Goal: Task Accomplishment & Management: Use online tool/utility

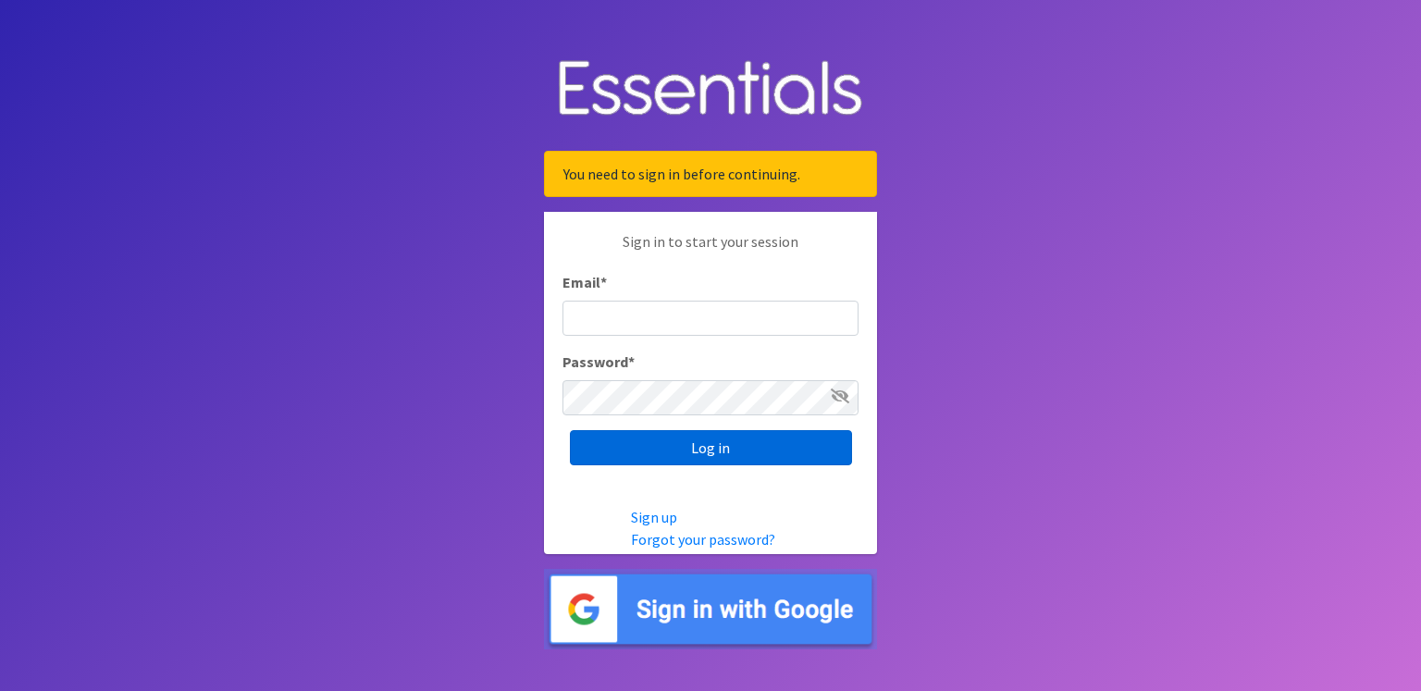
type input "renae.verstegen@unitedwayfoxcities.org"
click at [723, 459] on input "Log in" at bounding box center [711, 447] width 282 height 35
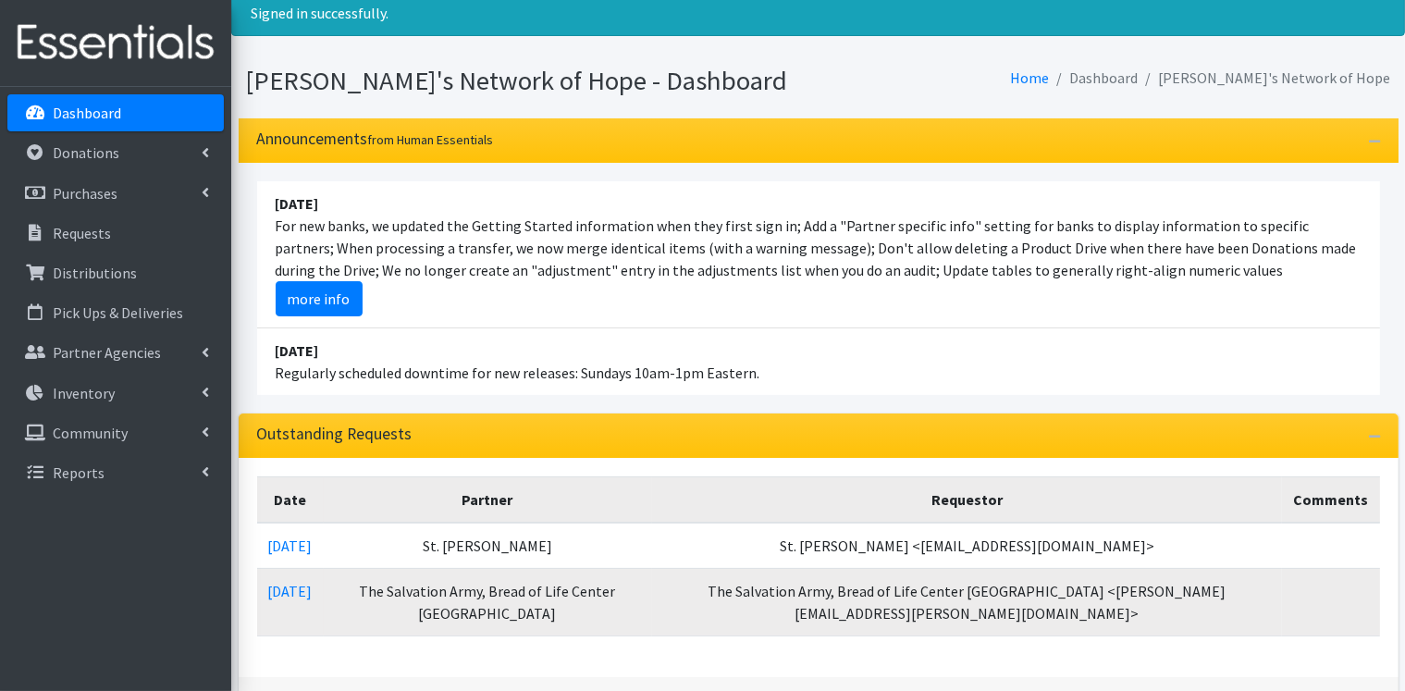
scroll to position [185, 0]
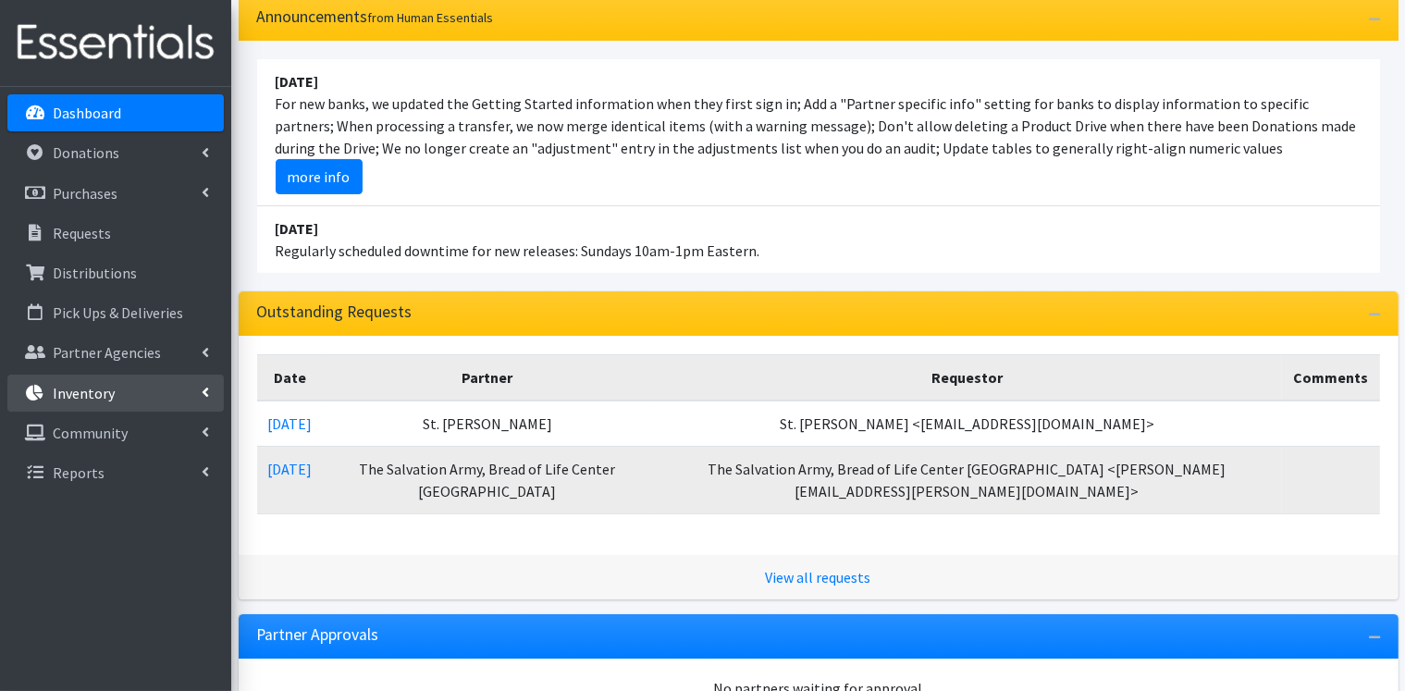
click at [200, 391] on link "Inventory" at bounding box center [115, 393] width 216 height 37
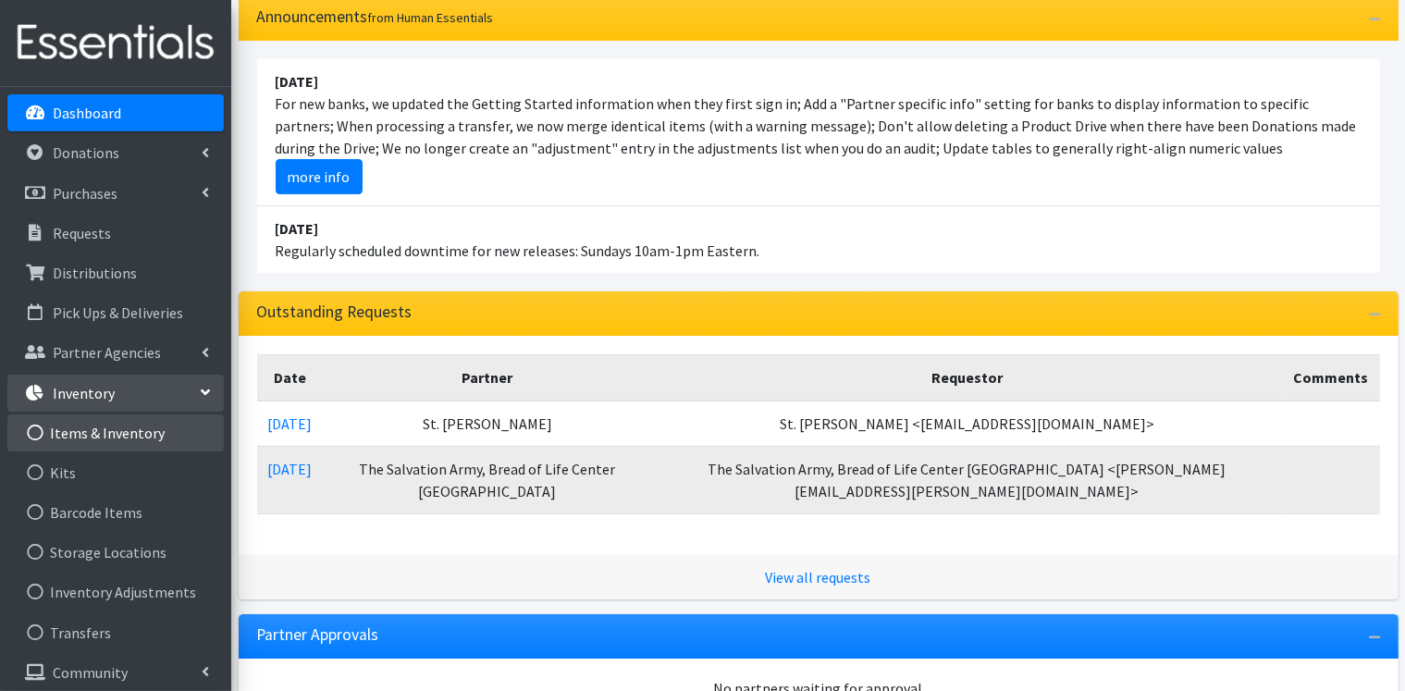
click at [137, 431] on link "Items & Inventory" at bounding box center [115, 432] width 216 height 37
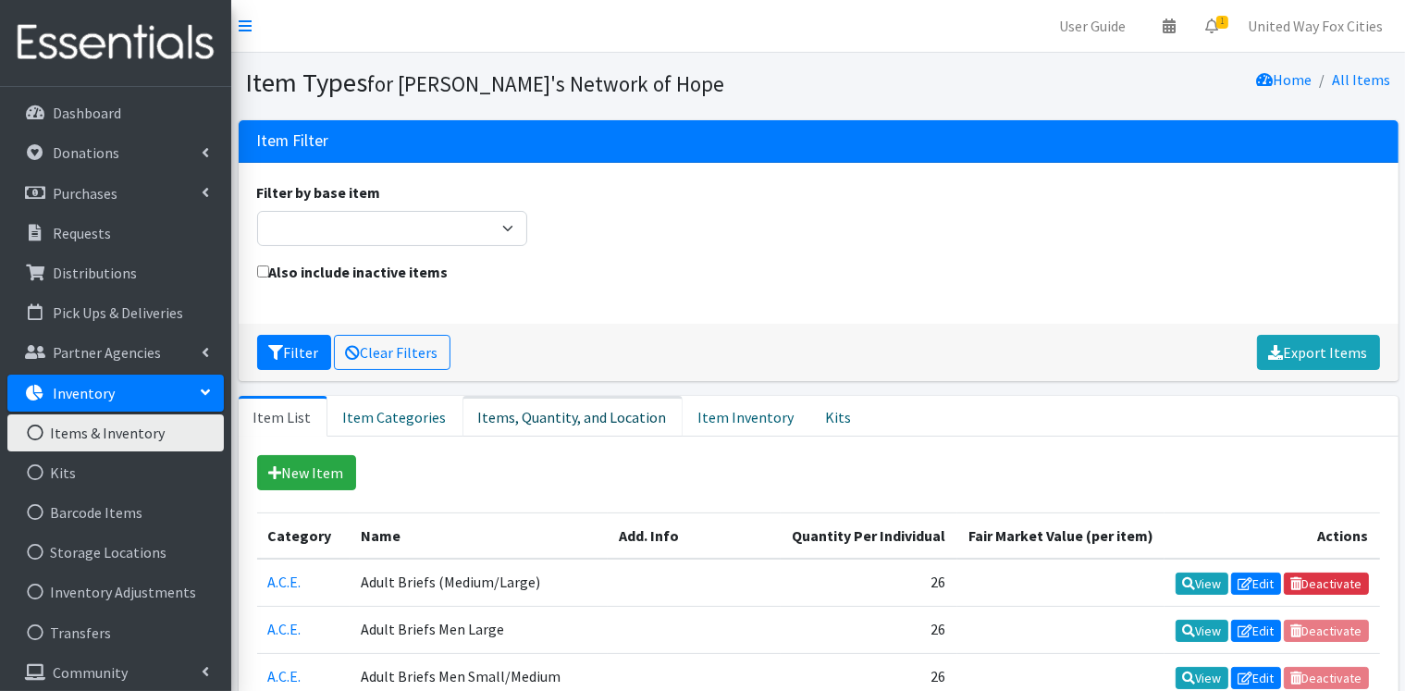
click at [585, 417] on link "Items, Quantity, and Location" at bounding box center [572, 416] width 220 height 41
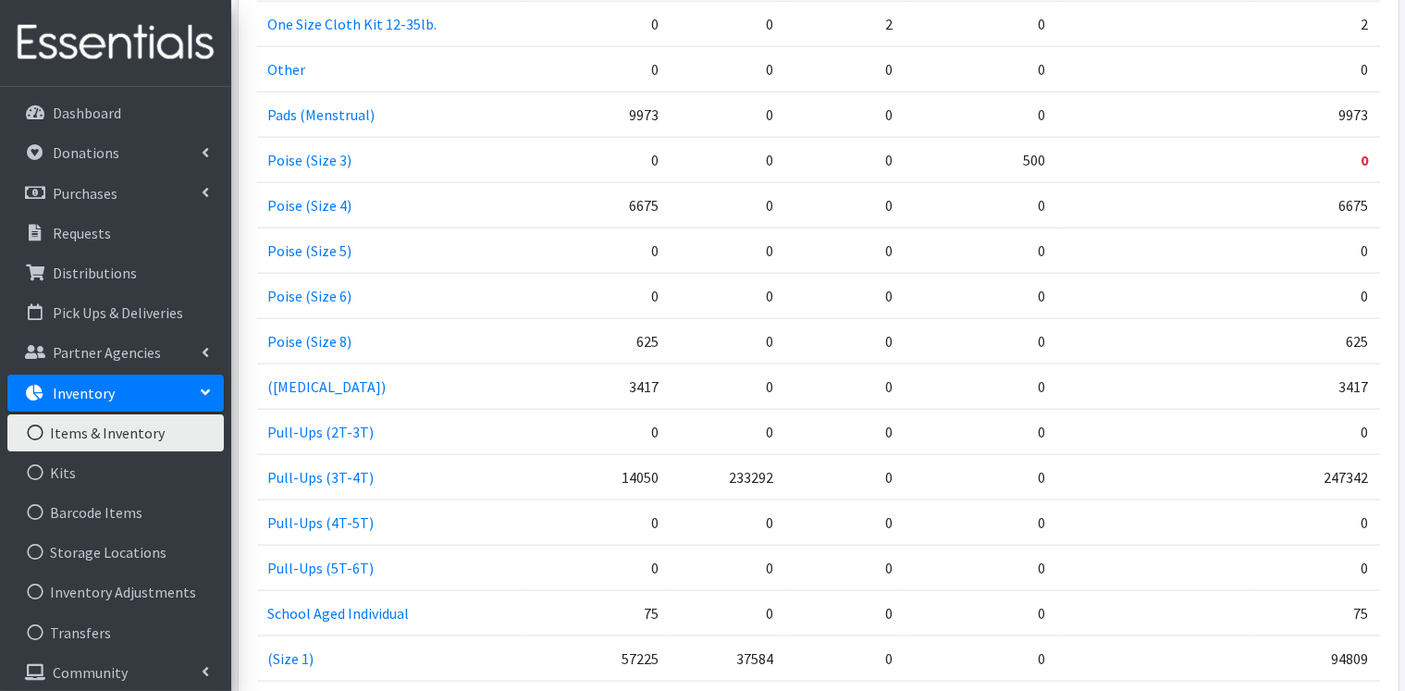
scroll to position [2312, 0]
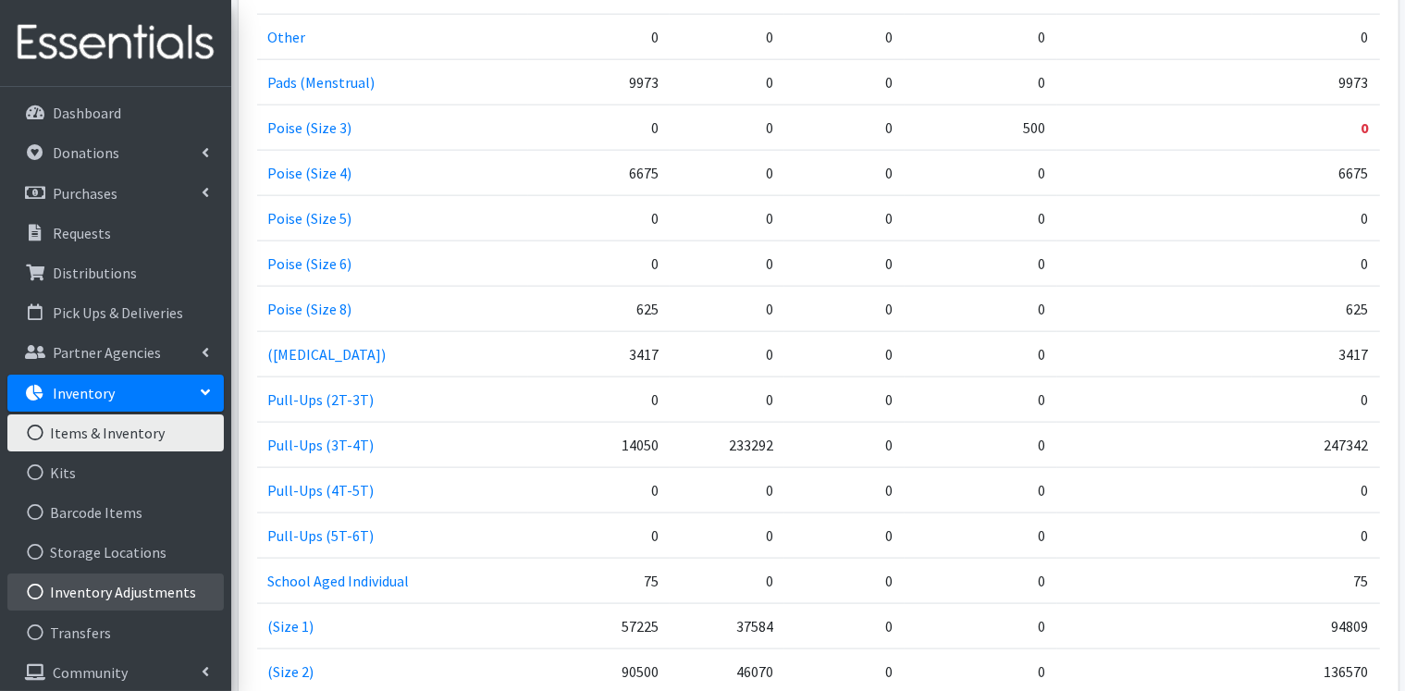
click at [118, 598] on link "Inventory Adjustments" at bounding box center [115, 591] width 216 height 37
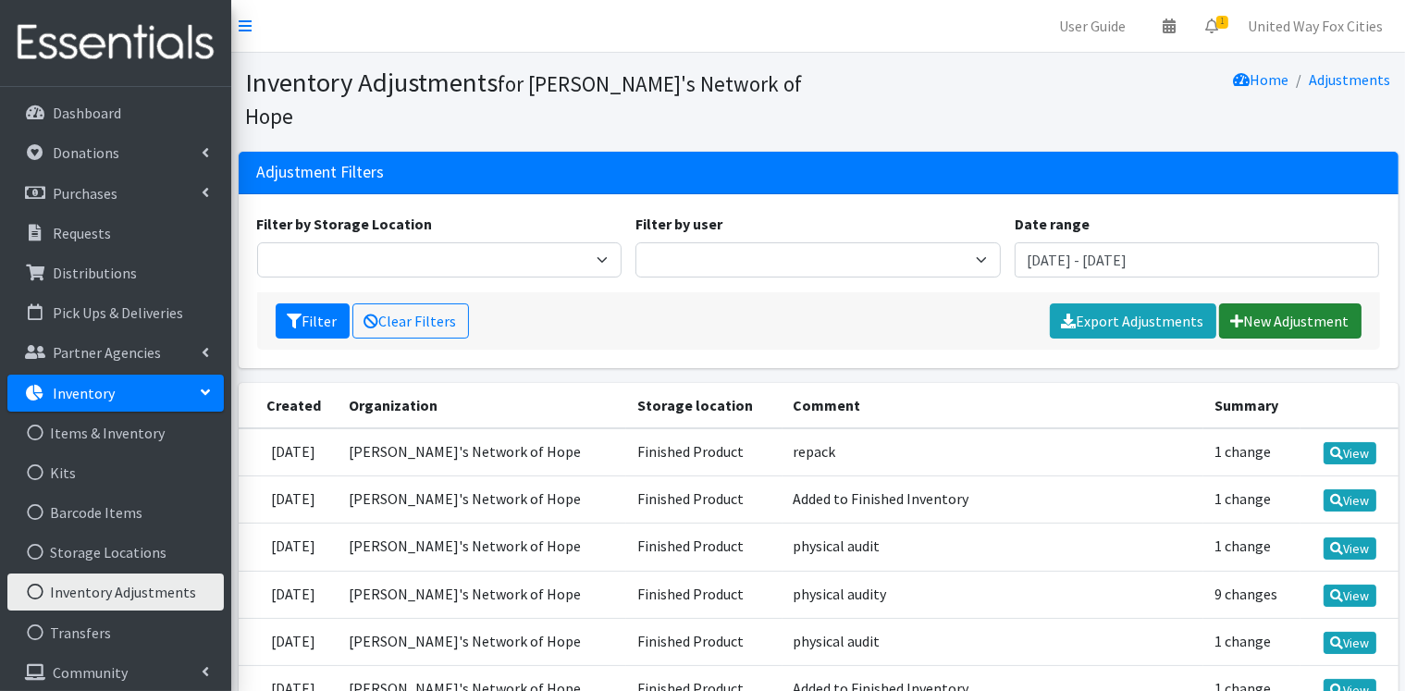
click at [1294, 303] on link "New Adjustment" at bounding box center [1290, 320] width 142 height 35
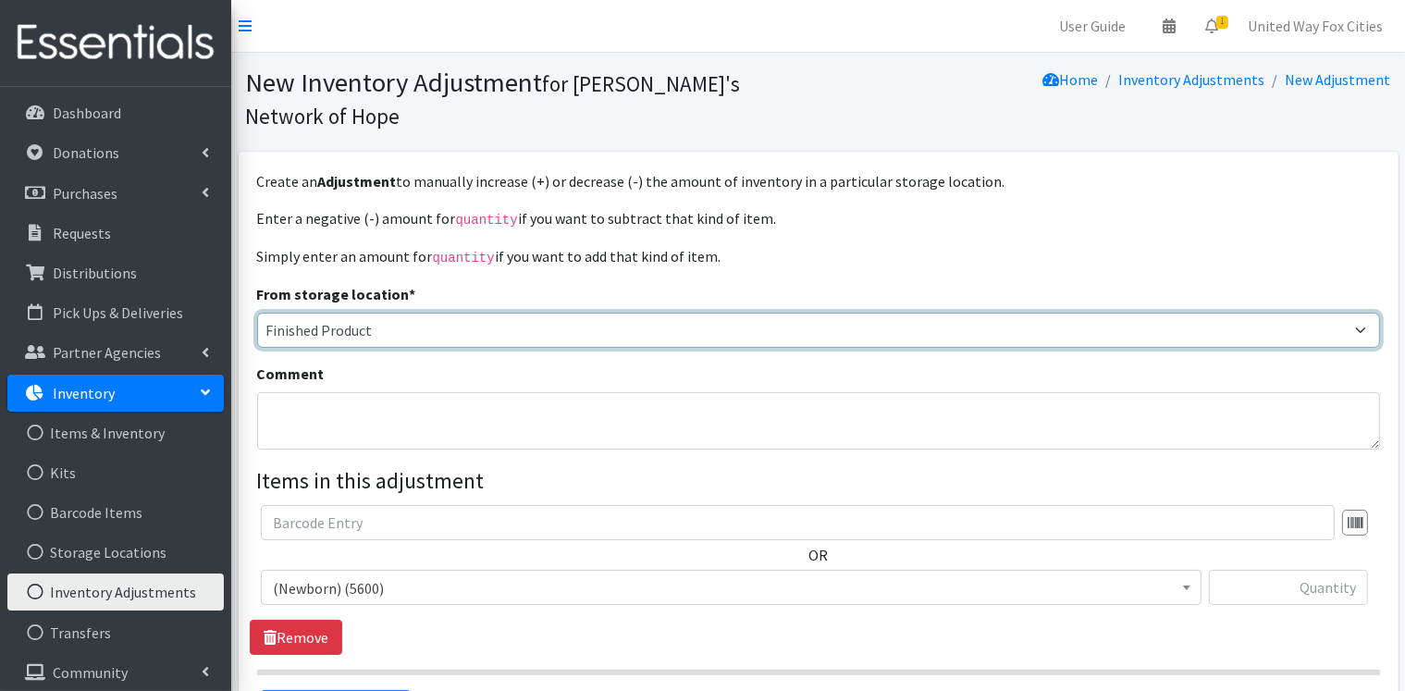
click at [434, 313] on select "Finished Product RAW Product Cloth Diapers" at bounding box center [818, 330] width 1123 height 35
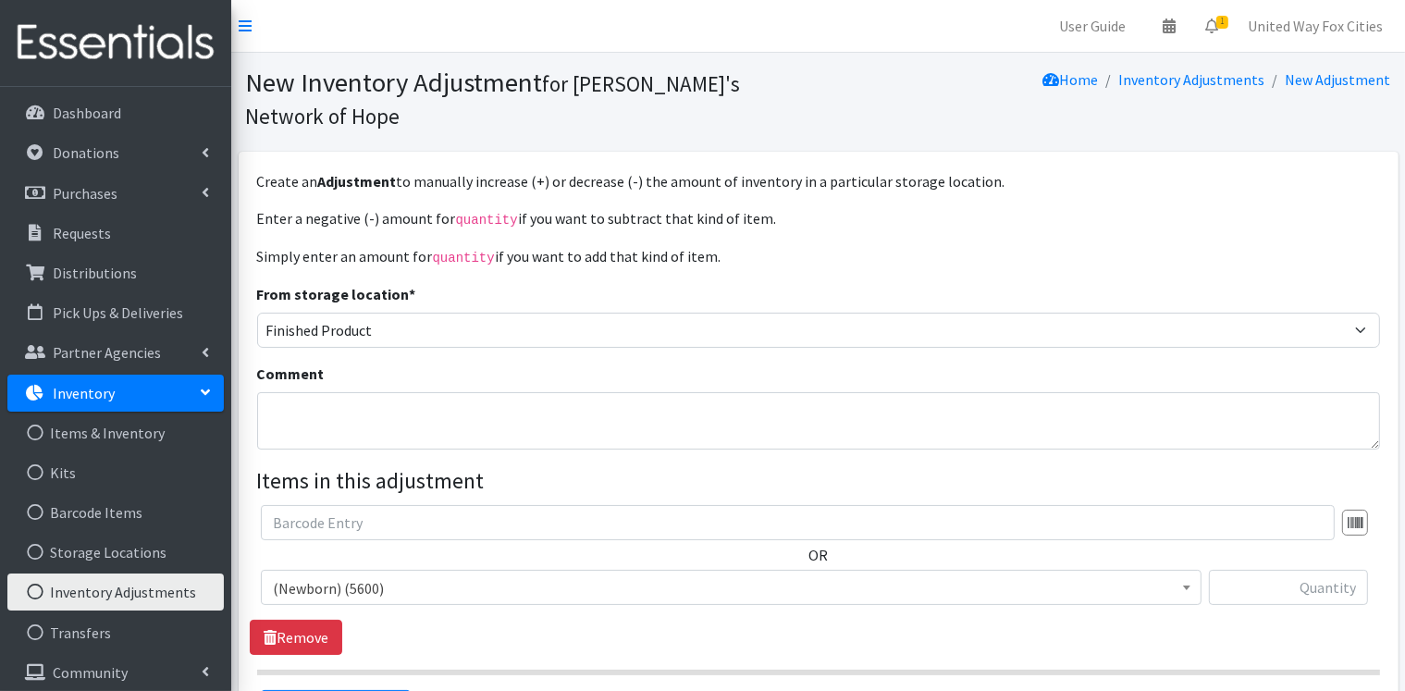
click at [405, 575] on span "(Newborn) (5600)" at bounding box center [731, 588] width 917 height 26
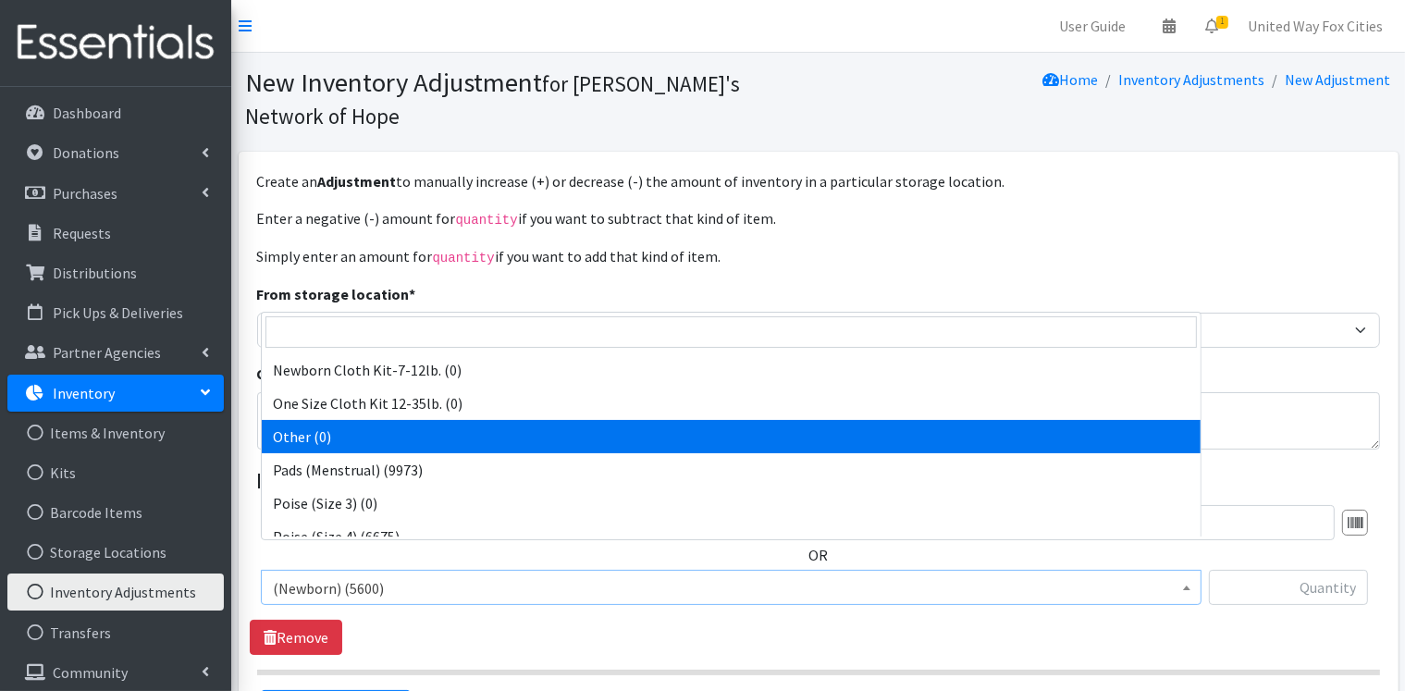
scroll to position [1480, 0]
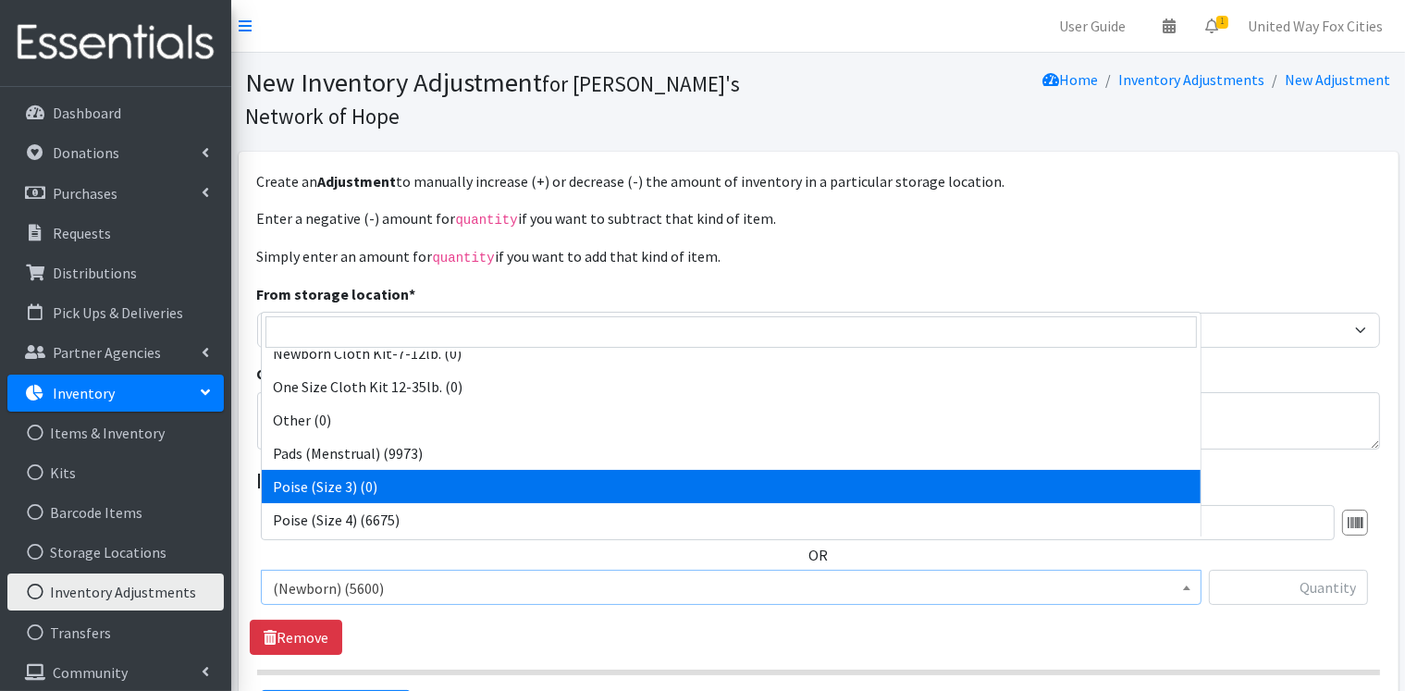
select select "14498"
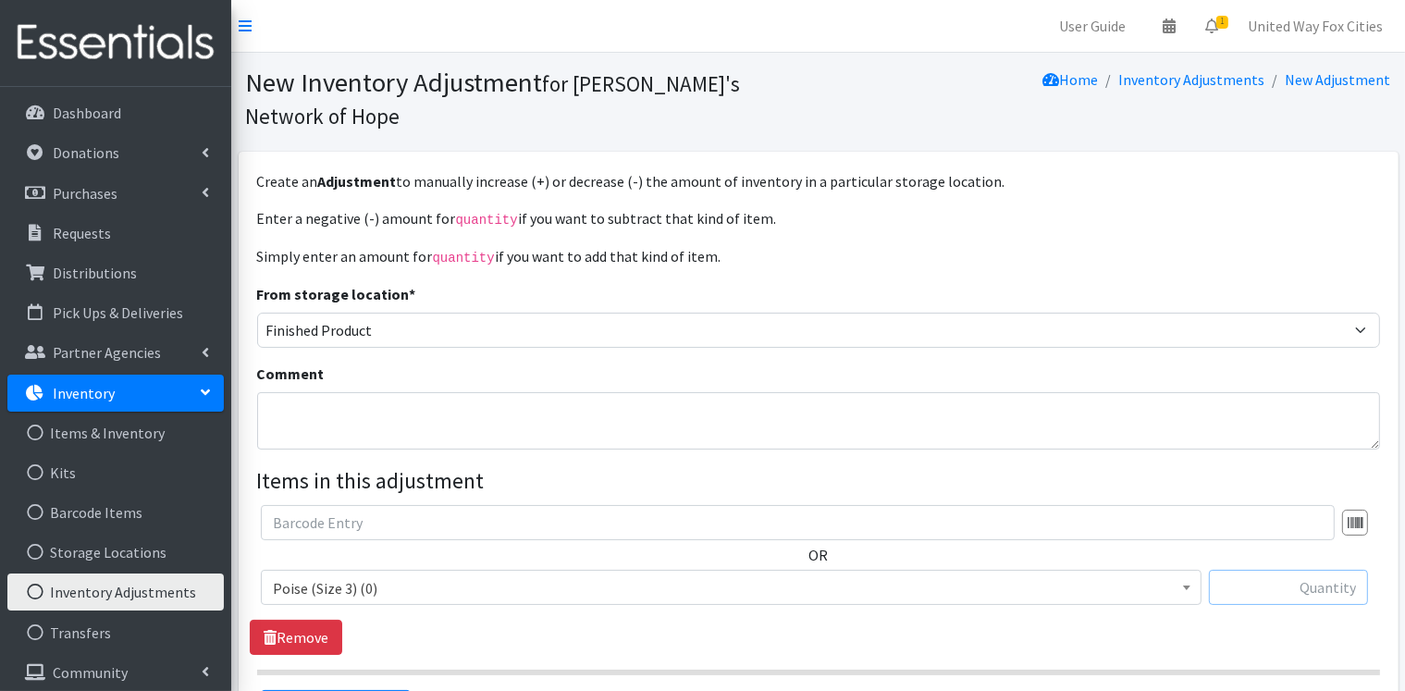
click at [1292, 570] on input "text" at bounding box center [1288, 587] width 159 height 35
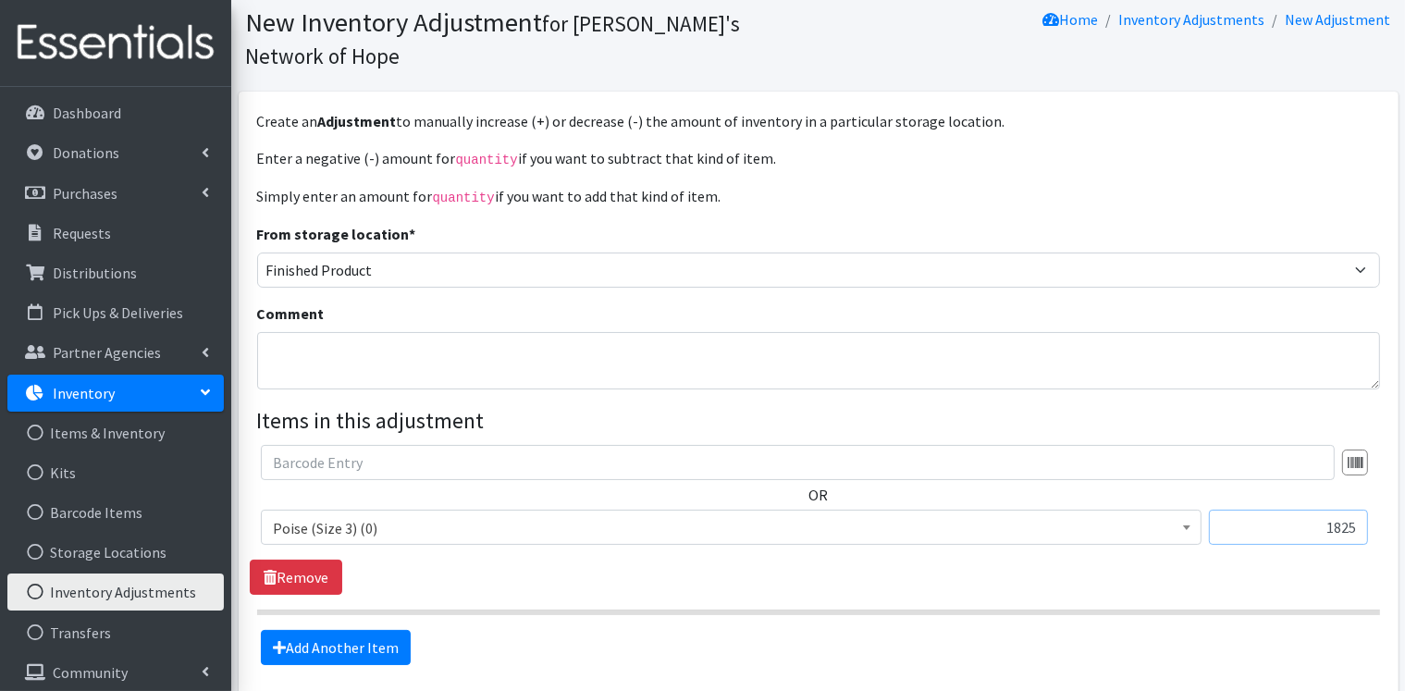
scroll to position [92, 0]
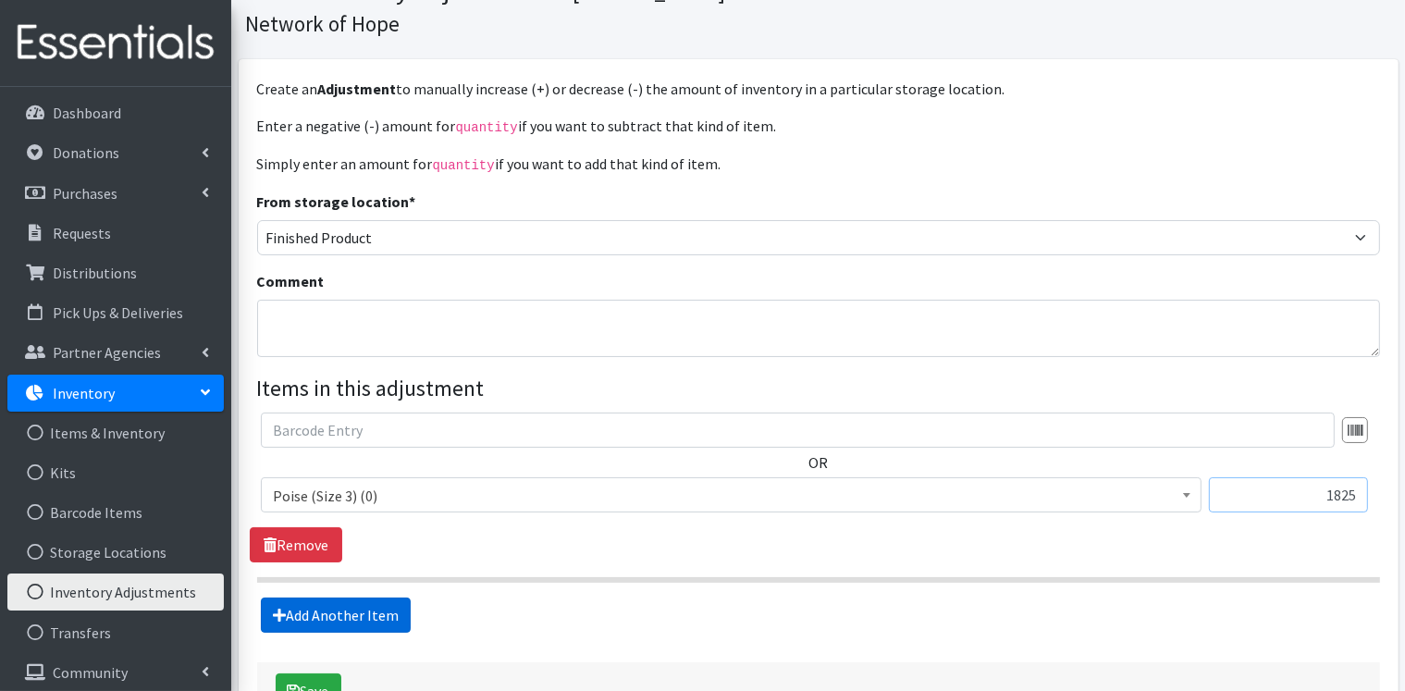
type input "1825"
click at [363, 598] on link "Add Another Item" at bounding box center [336, 615] width 150 height 35
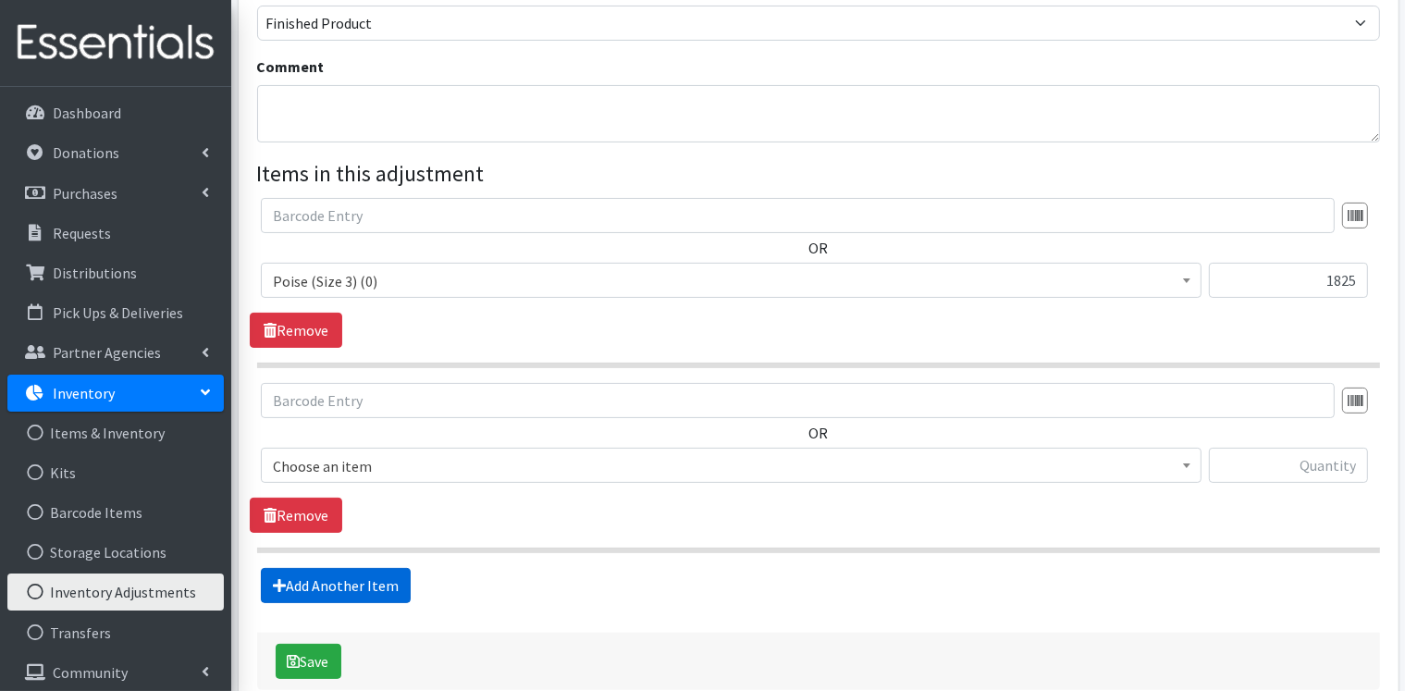
scroll to position [373, 0]
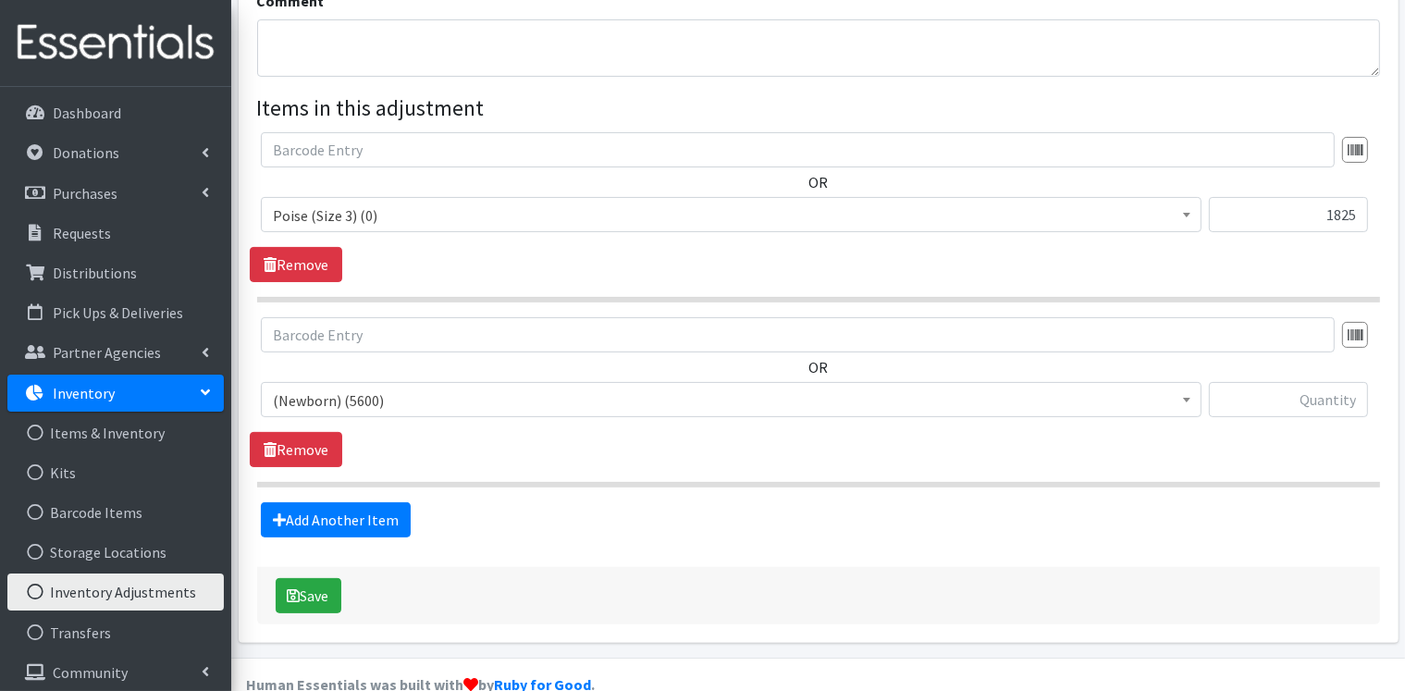
click at [436, 388] on span "(Newborn) (5600)" at bounding box center [731, 401] width 917 height 26
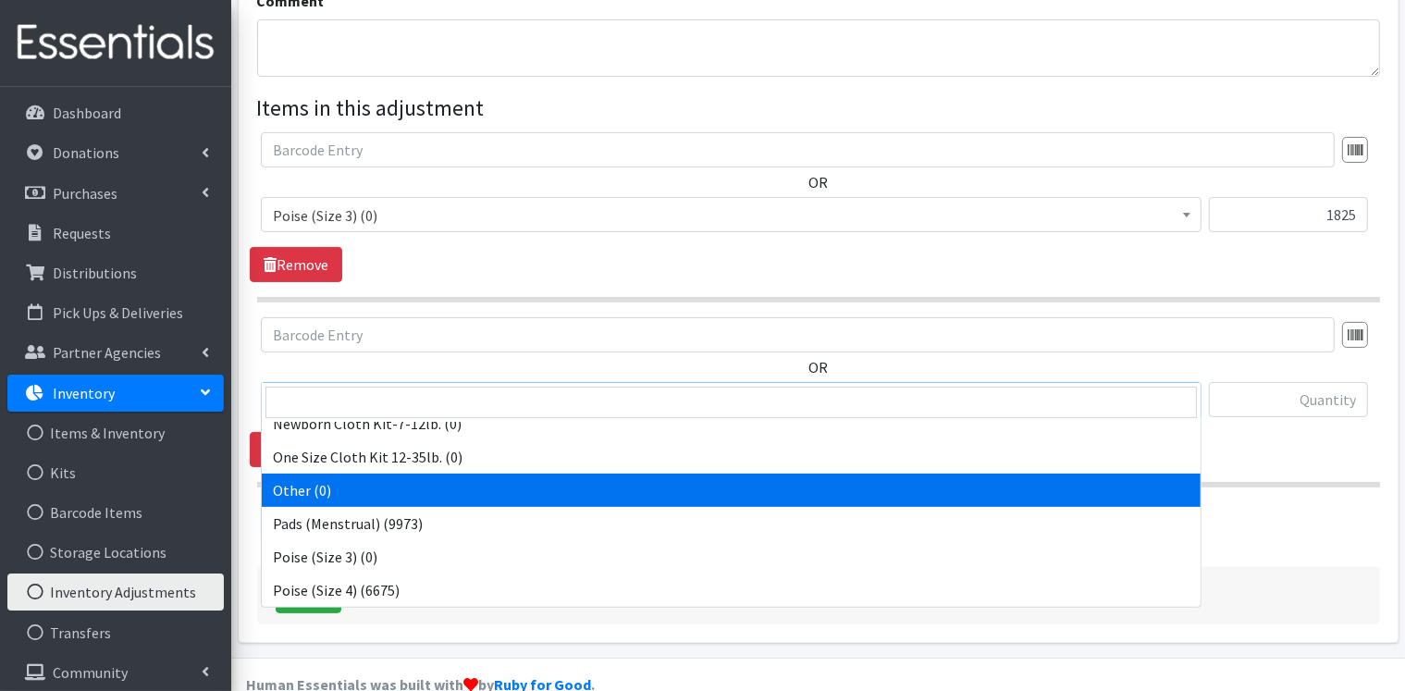
scroll to position [1572, 0]
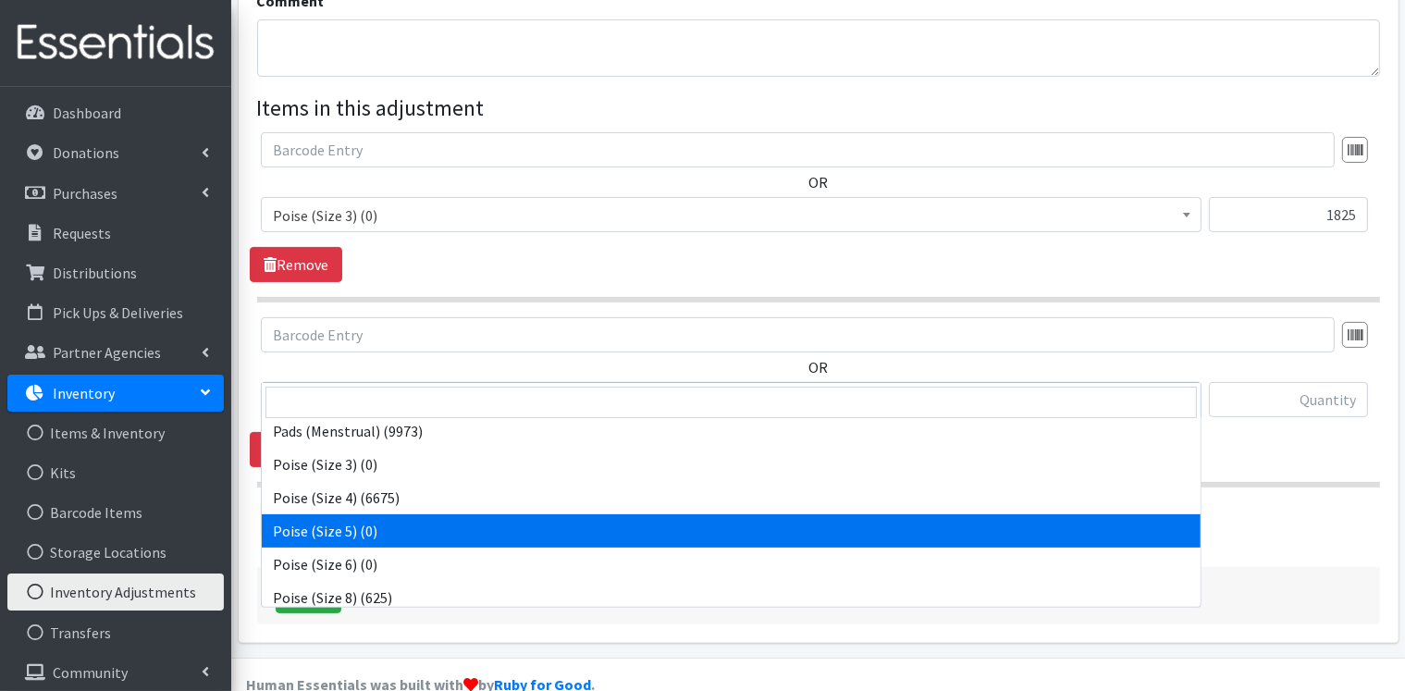
select select "14768"
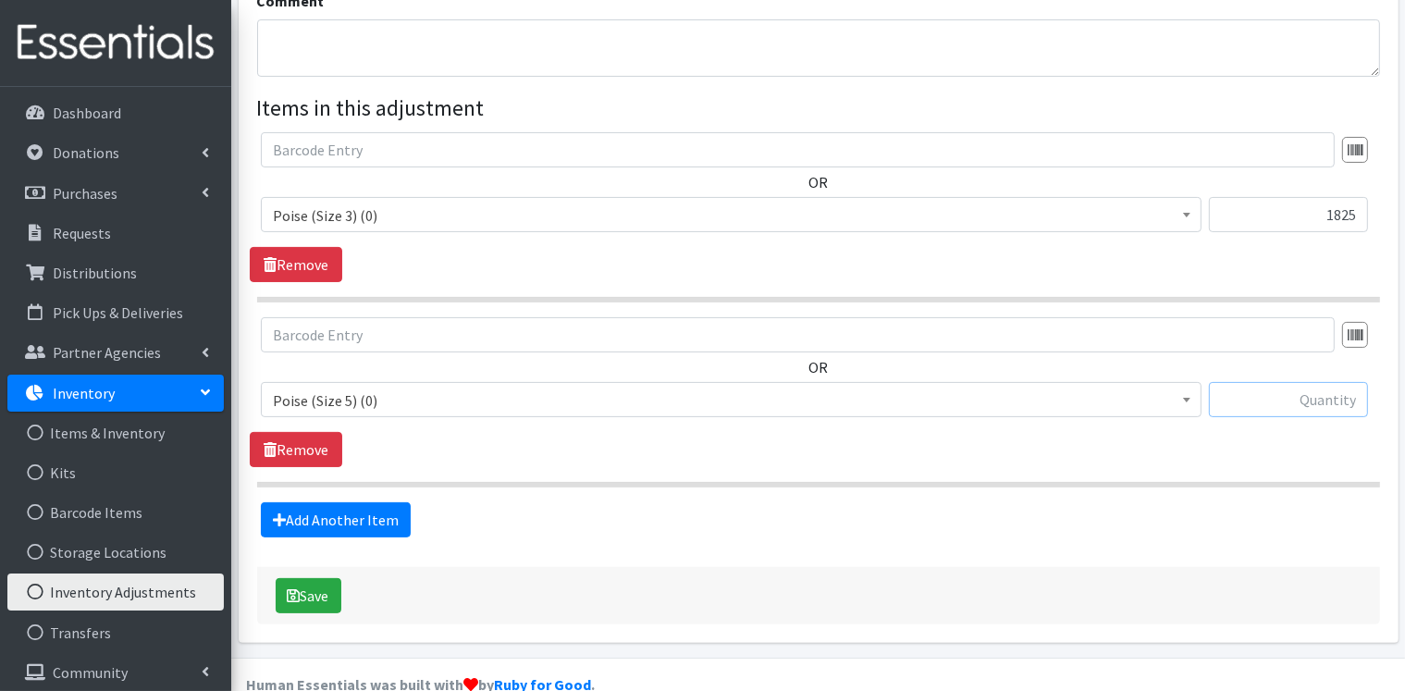
click at [1303, 382] on input "text" at bounding box center [1288, 399] width 159 height 35
type input "825"
click at [330, 502] on link "Add Another Item" at bounding box center [336, 519] width 150 height 35
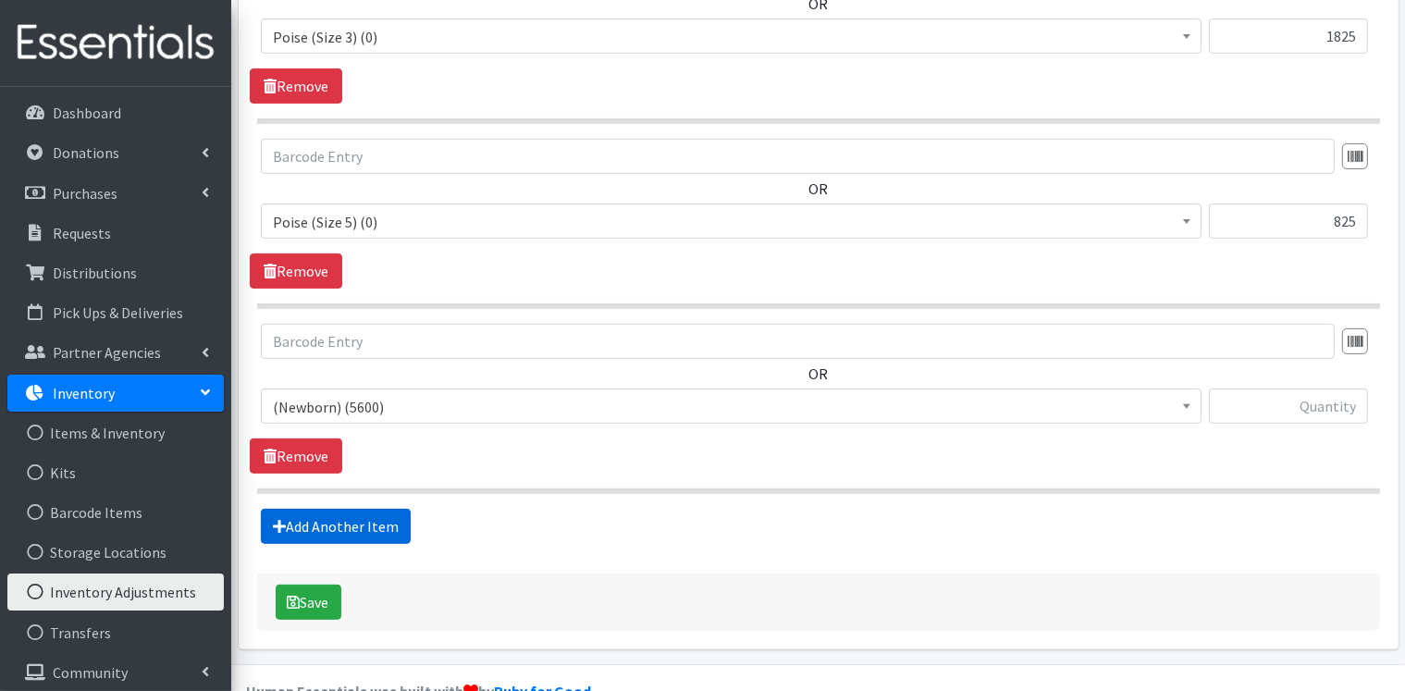
scroll to position [557, 0]
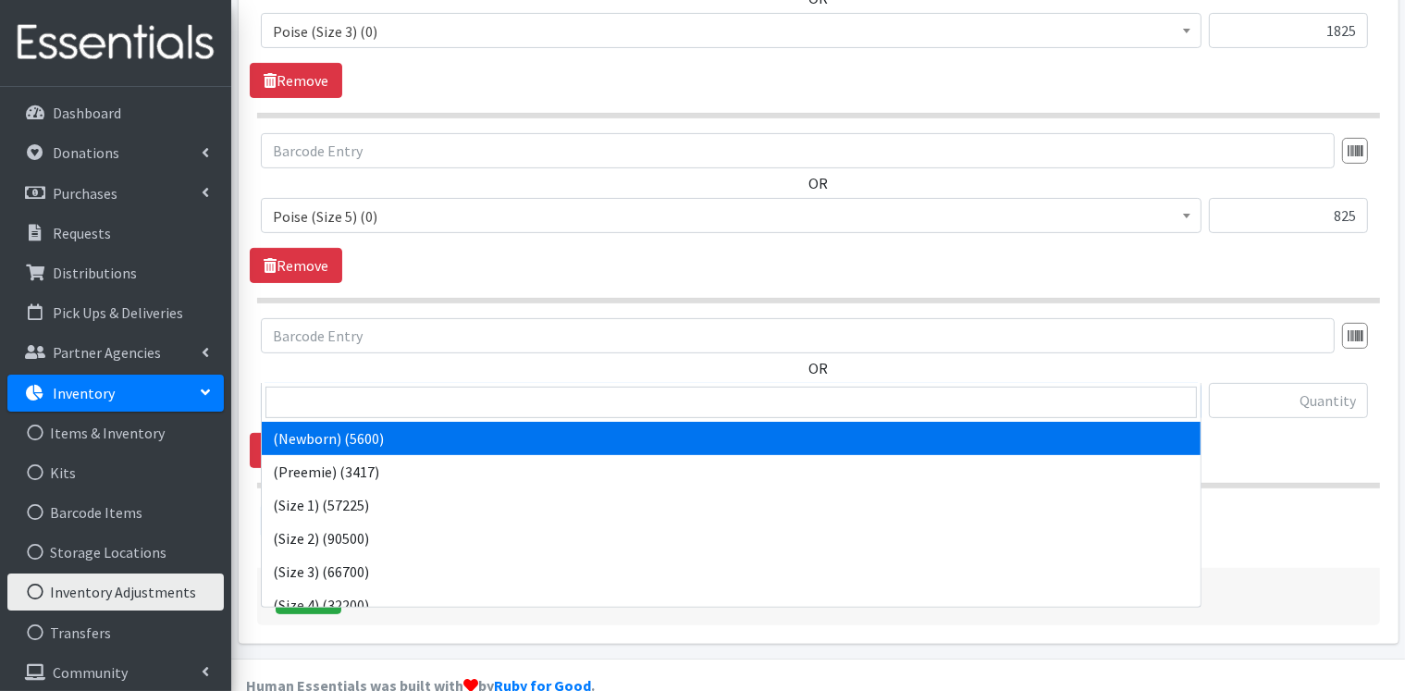
click at [398, 388] on span "(Newborn) (5600)" at bounding box center [731, 401] width 917 height 26
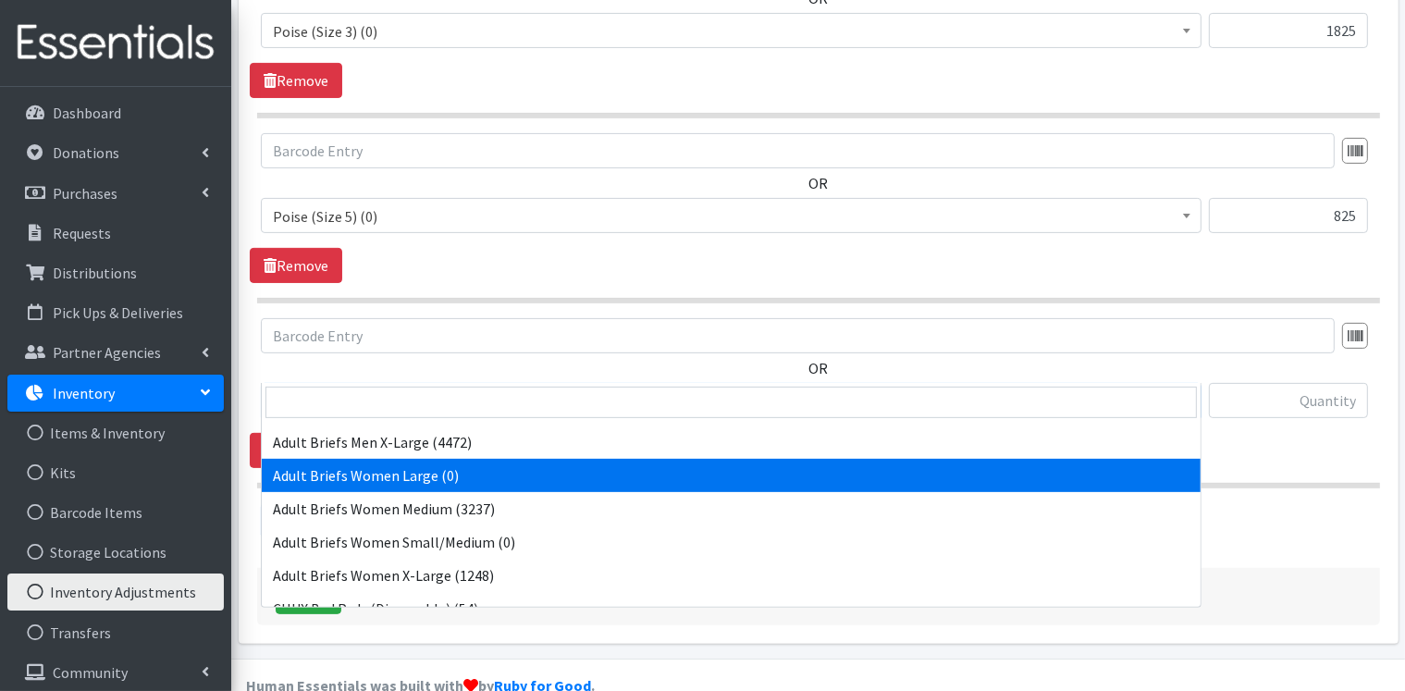
scroll to position [462, 0]
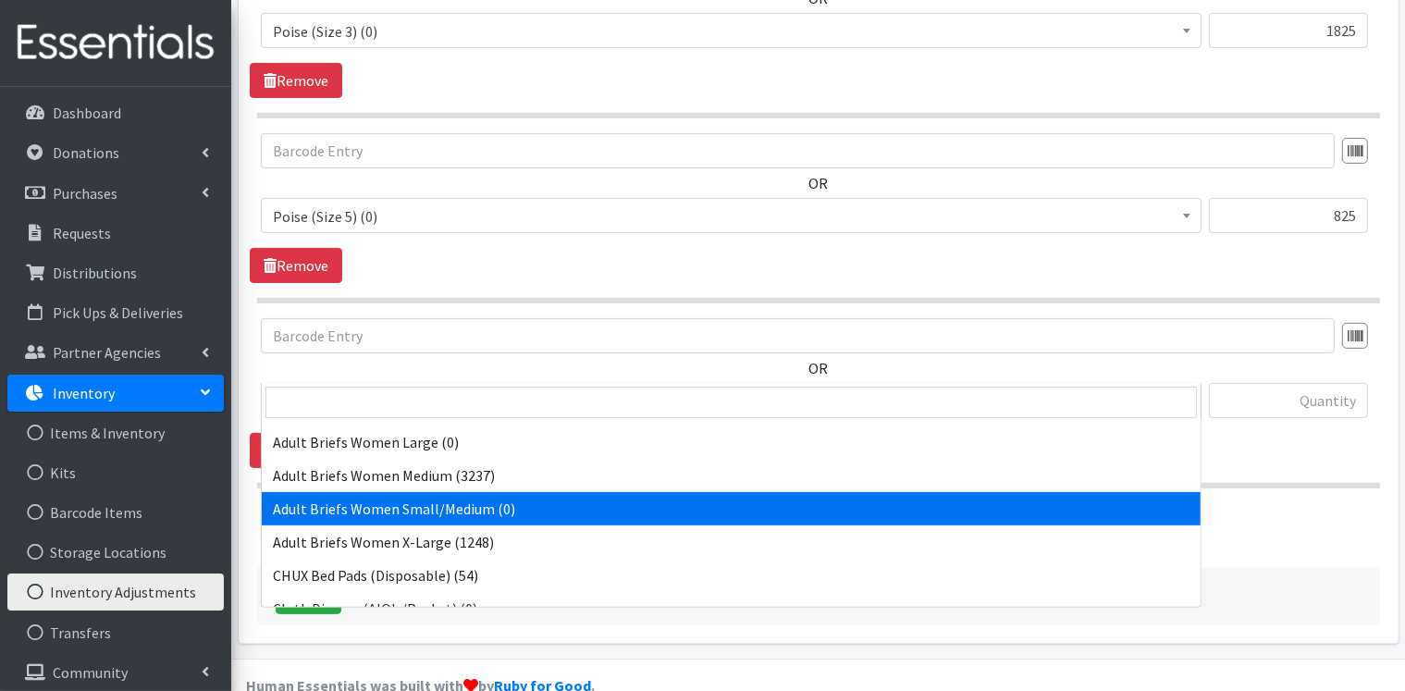
select select "14952"
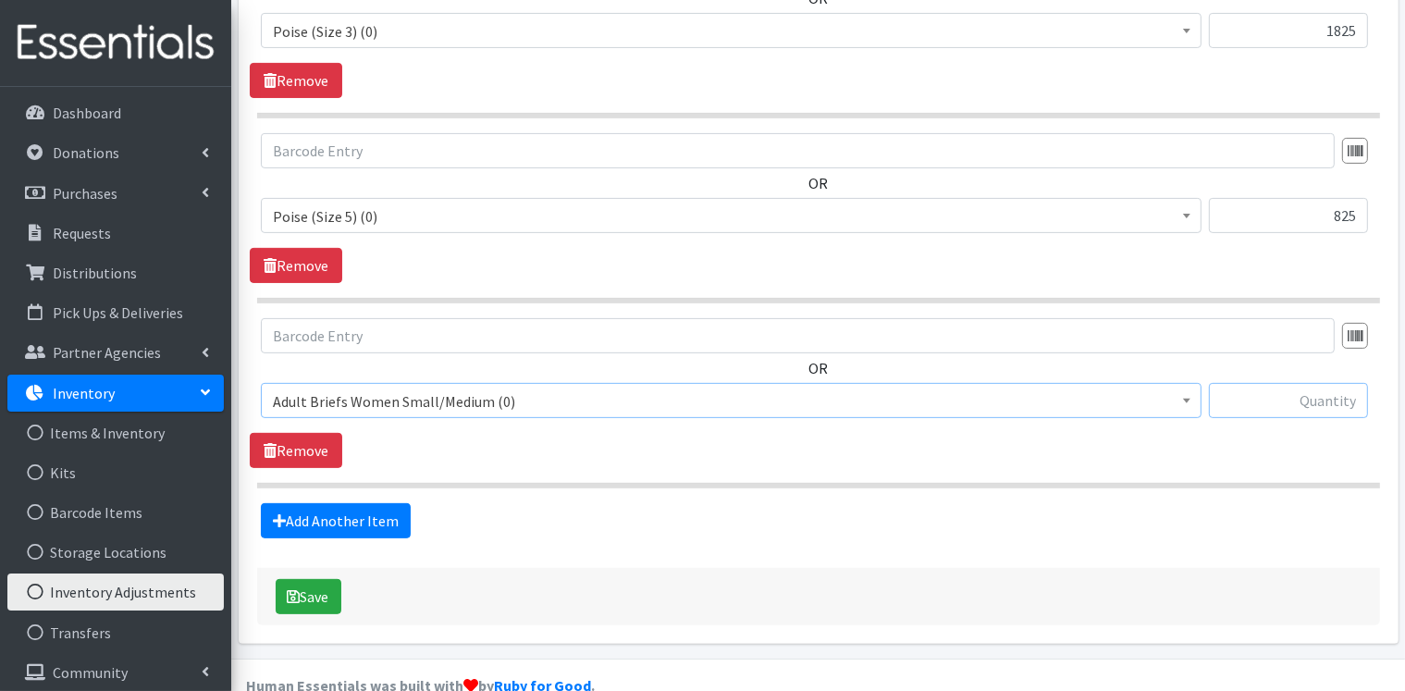
click at [1325, 383] on input "text" at bounding box center [1288, 400] width 159 height 35
type input "2028"
click at [351, 503] on link "Add Another Item" at bounding box center [336, 520] width 150 height 35
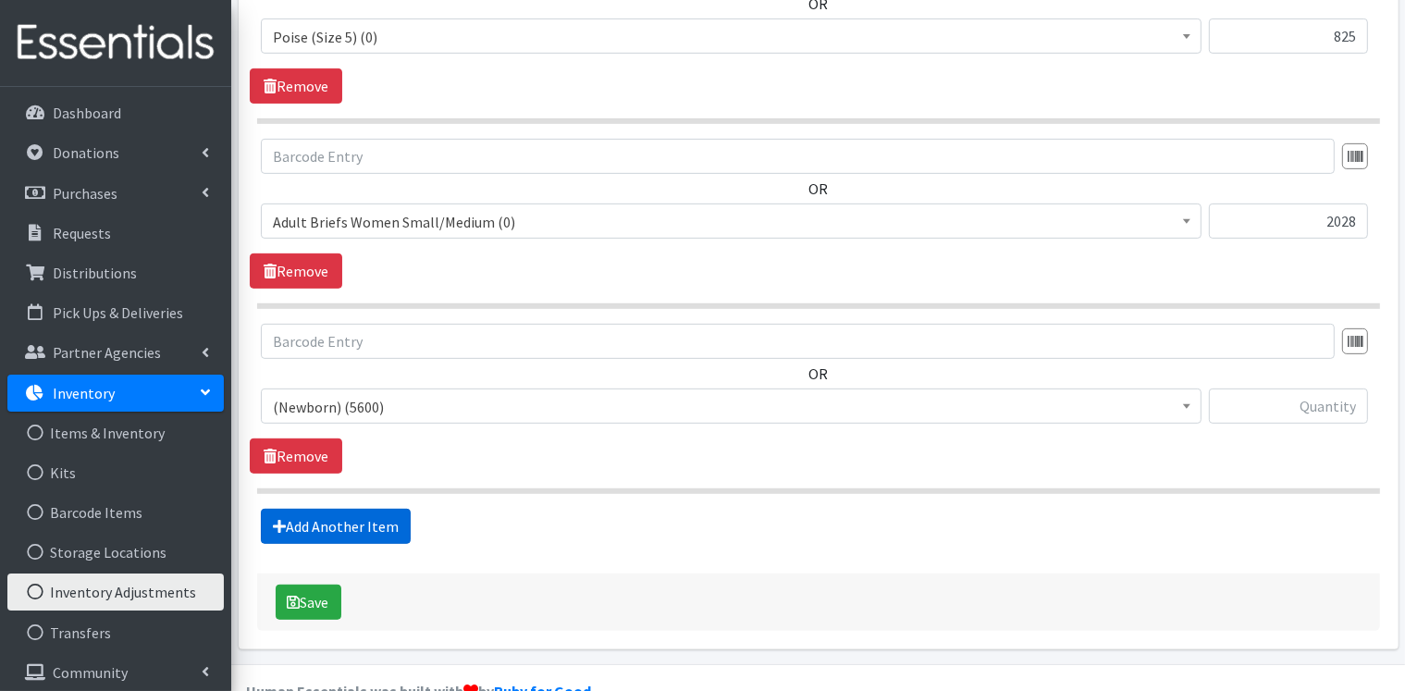
scroll to position [741, 0]
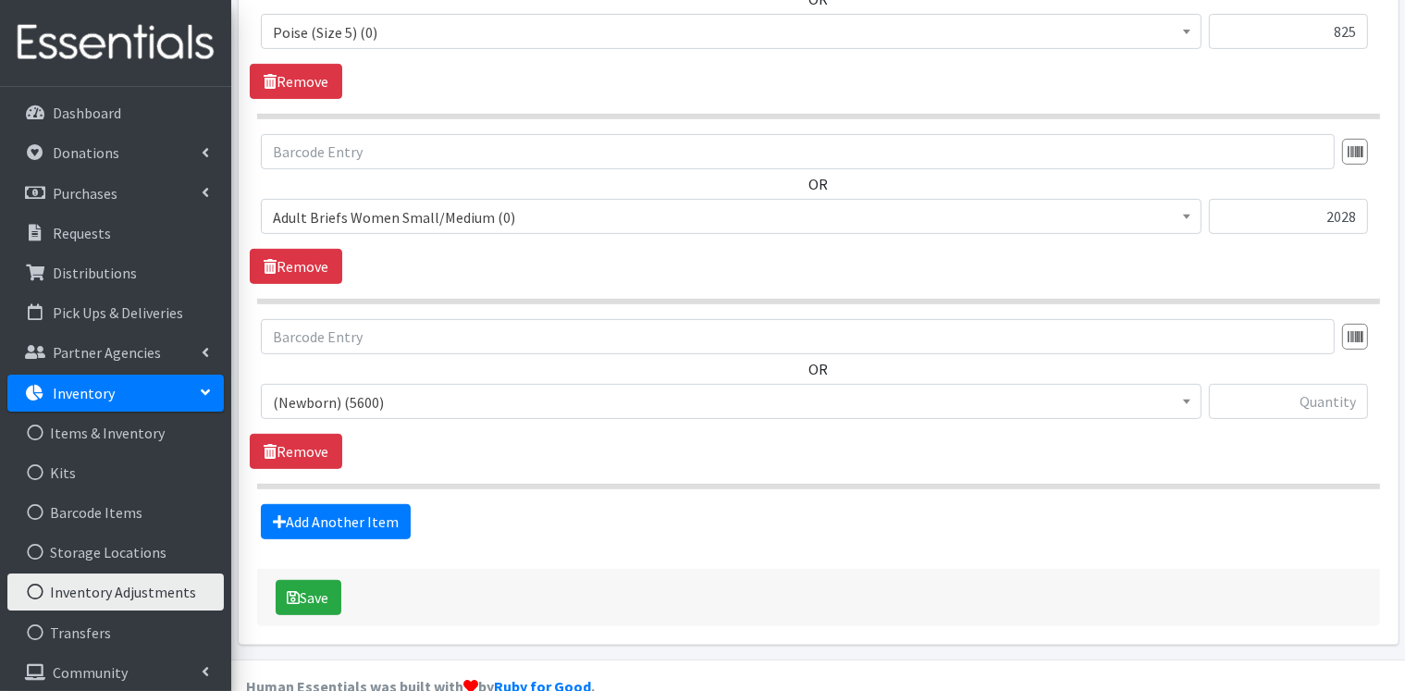
click at [378, 389] on span "(Newborn) (5600)" at bounding box center [731, 402] width 917 height 26
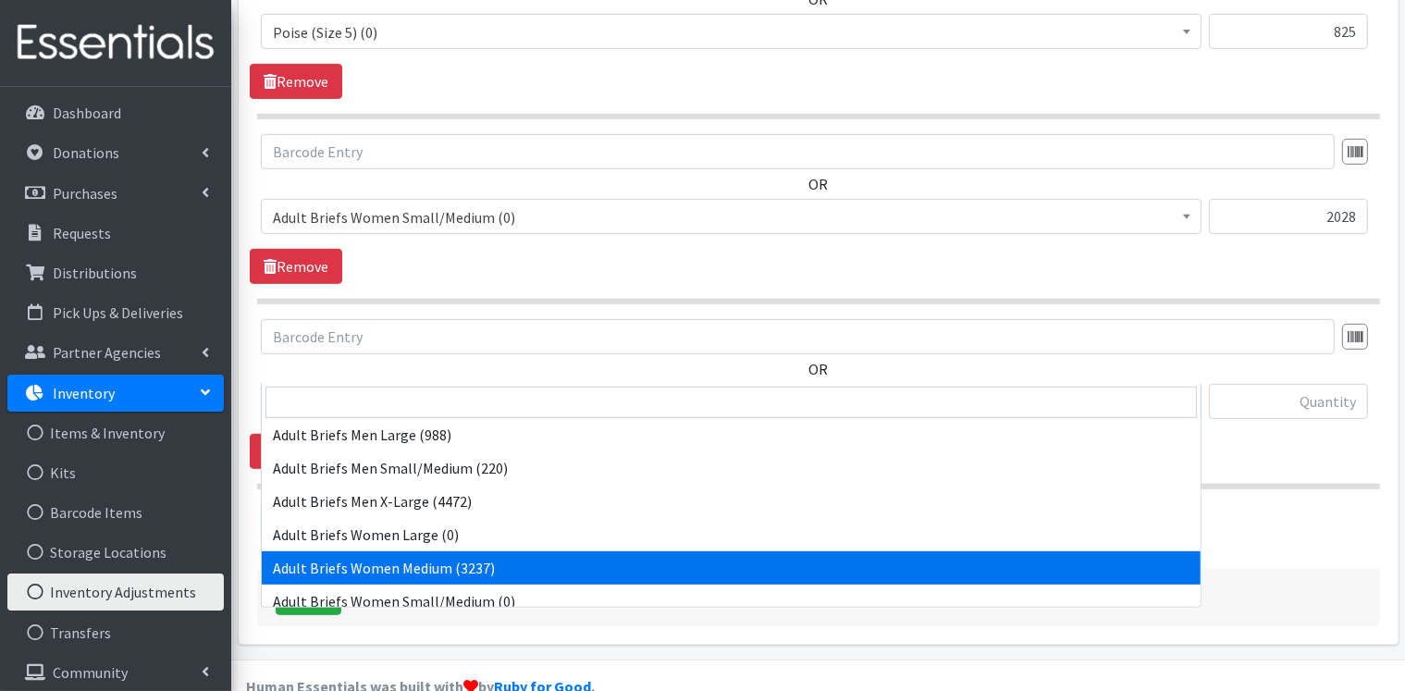
scroll to position [462, 0]
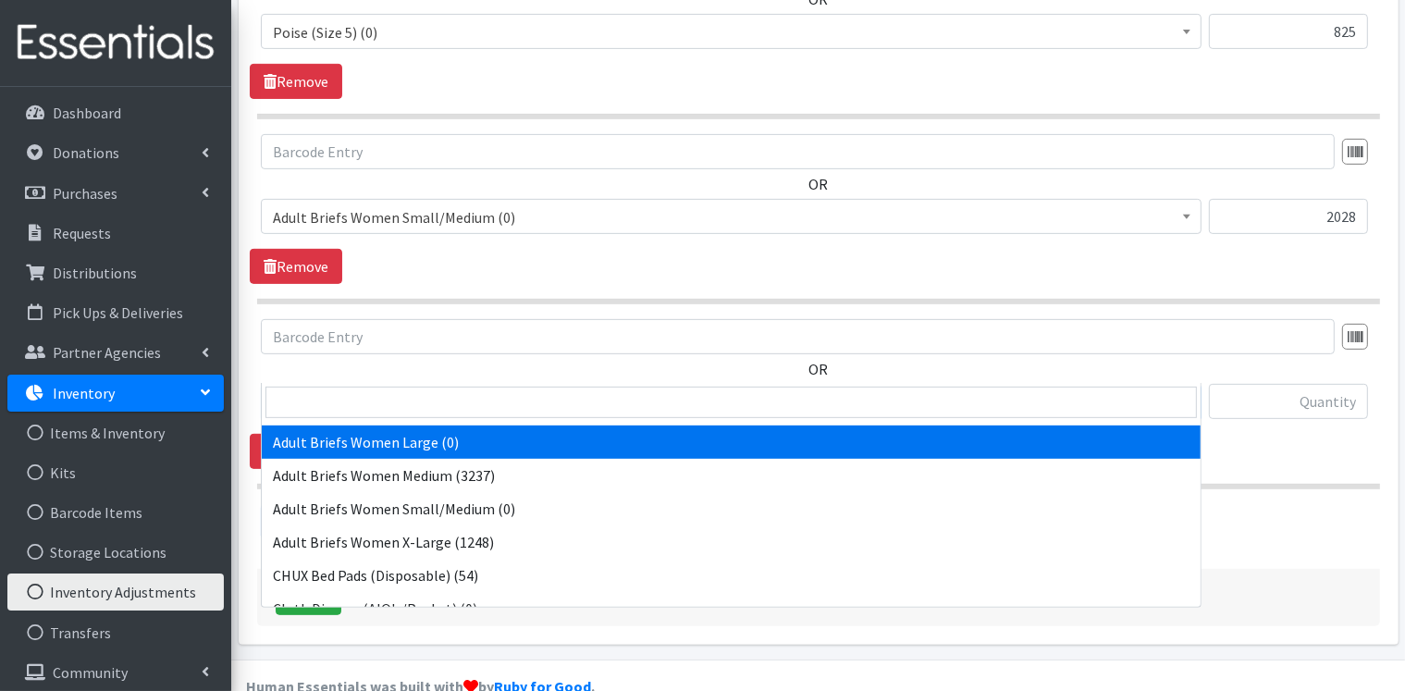
select select "14774"
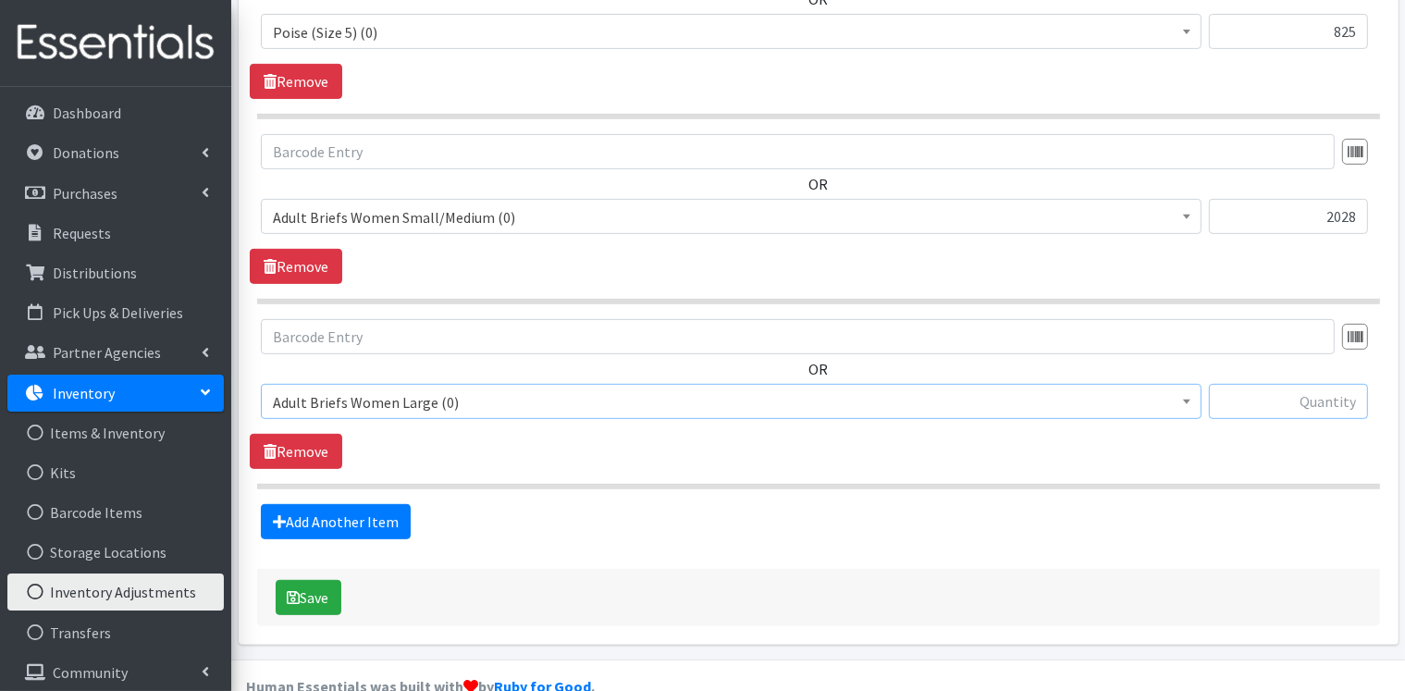
click at [1336, 384] on input "text" at bounding box center [1288, 401] width 159 height 35
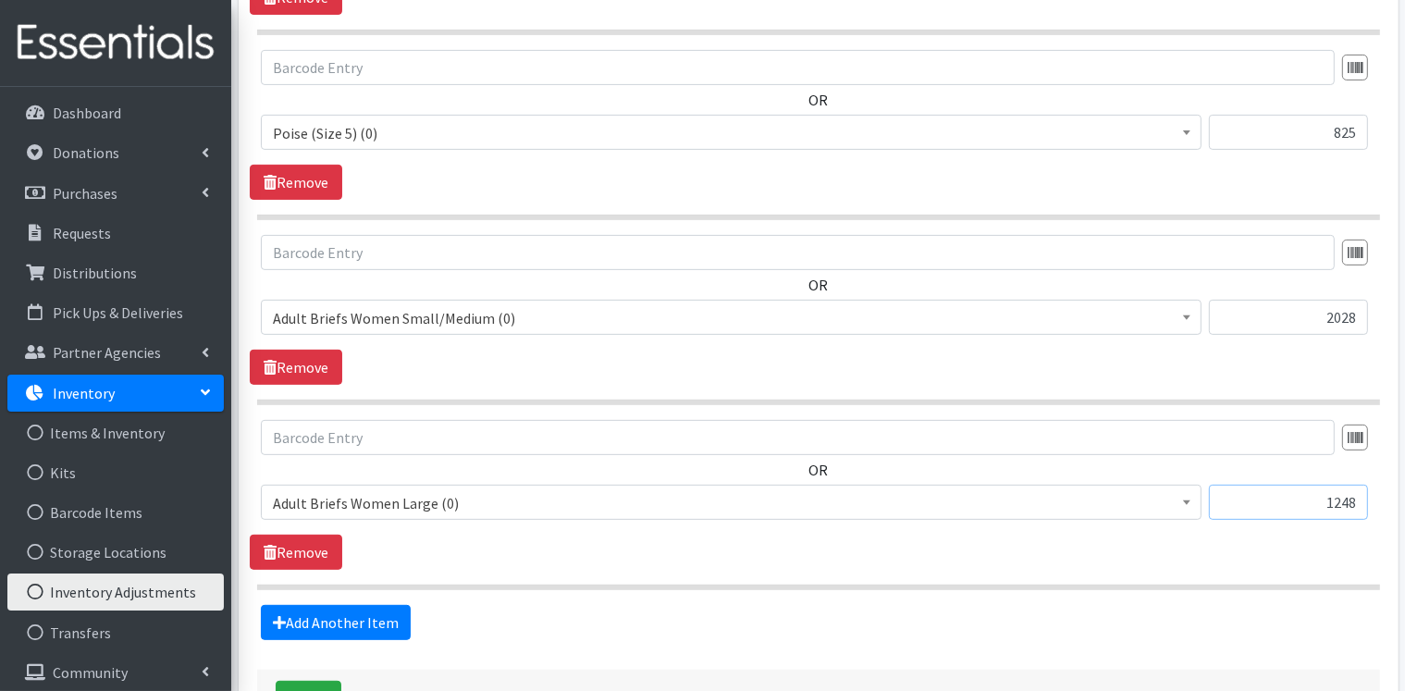
scroll to position [741, 0]
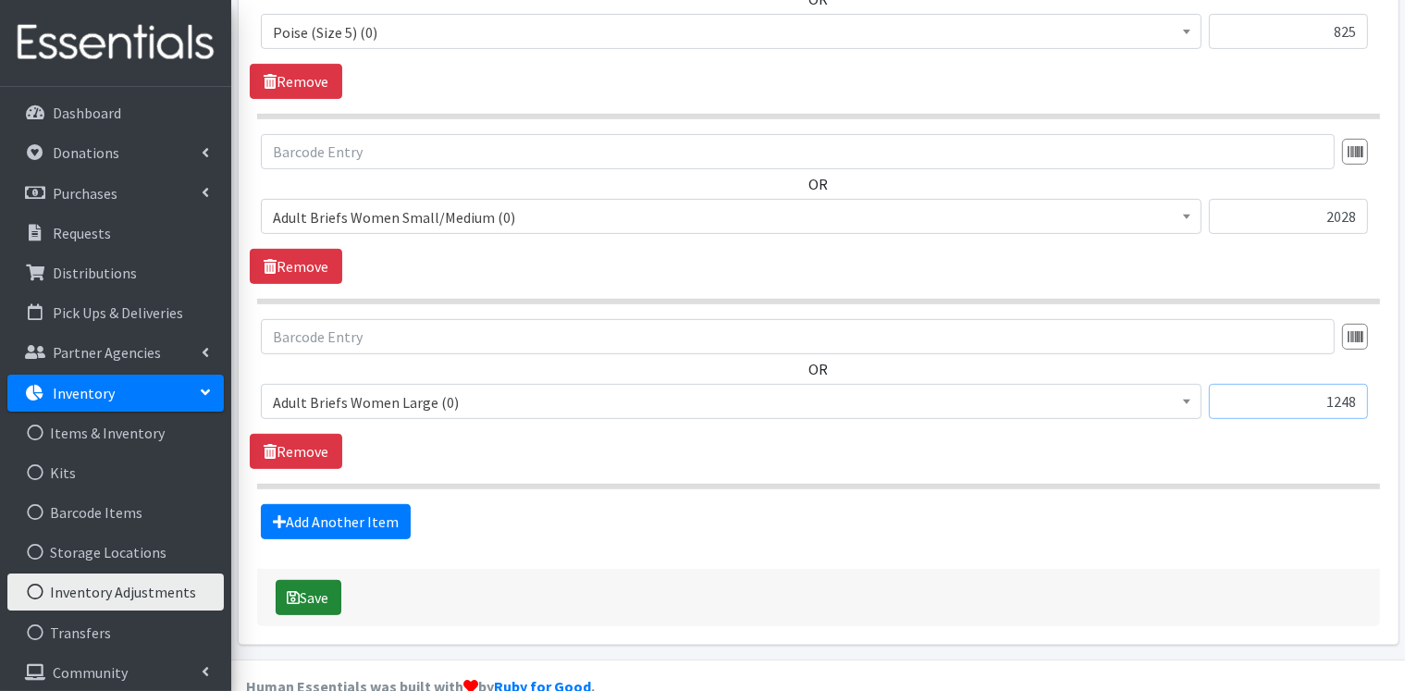
type input "1248"
click at [323, 580] on button "Save" at bounding box center [309, 597] width 66 height 35
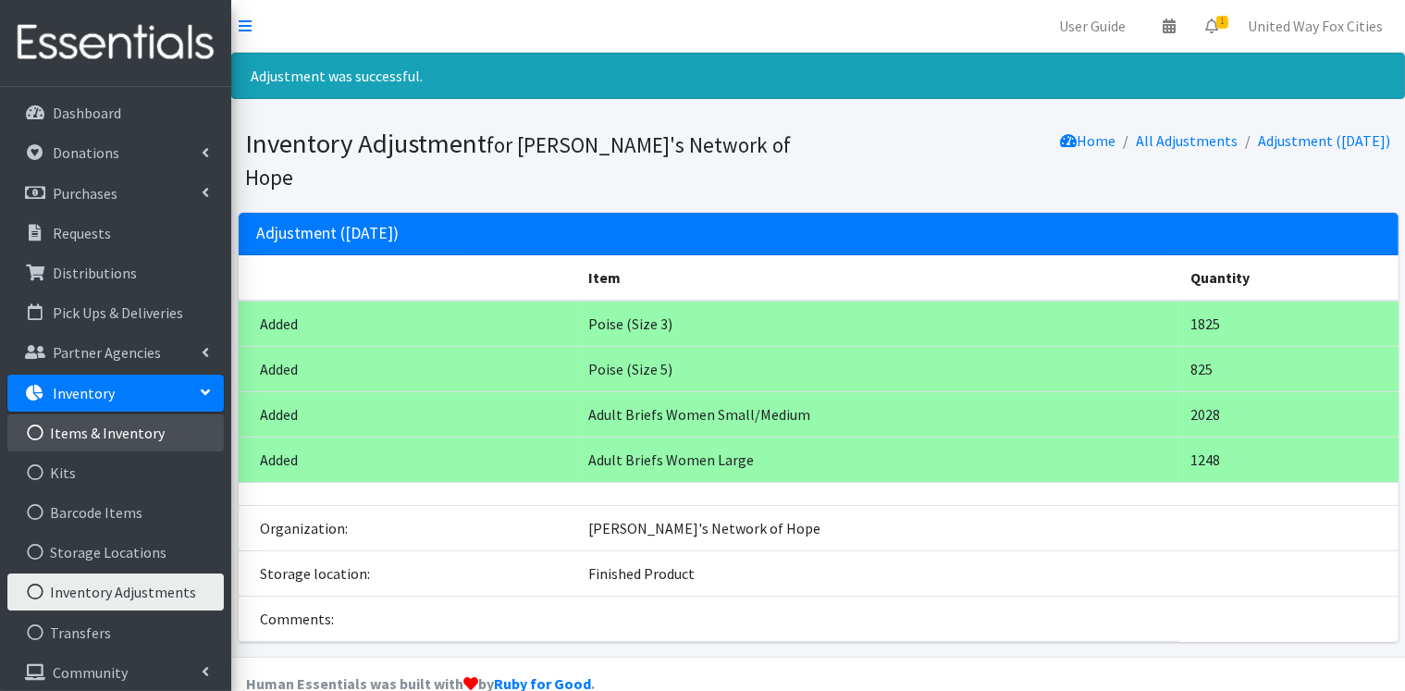
click at [133, 436] on link "Items & Inventory" at bounding box center [115, 432] width 216 height 37
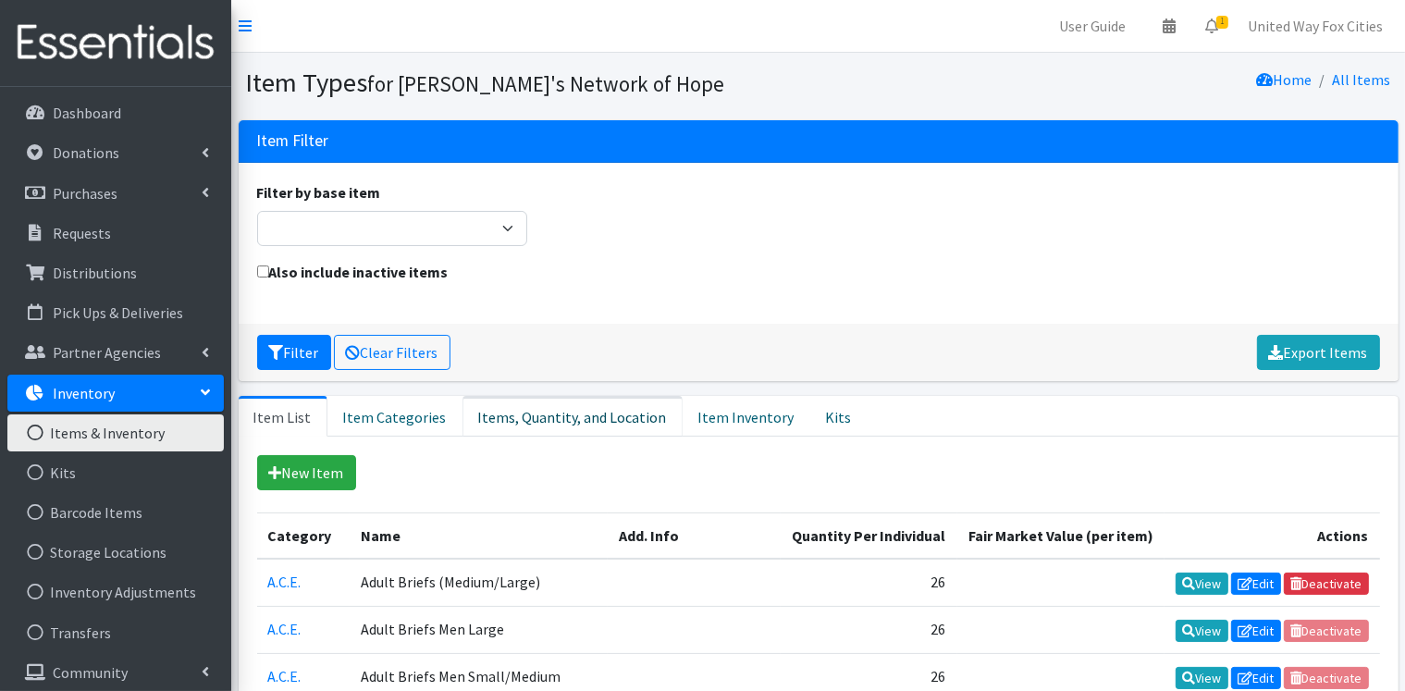
click at [536, 418] on link "Items, Quantity, and Location" at bounding box center [572, 416] width 220 height 41
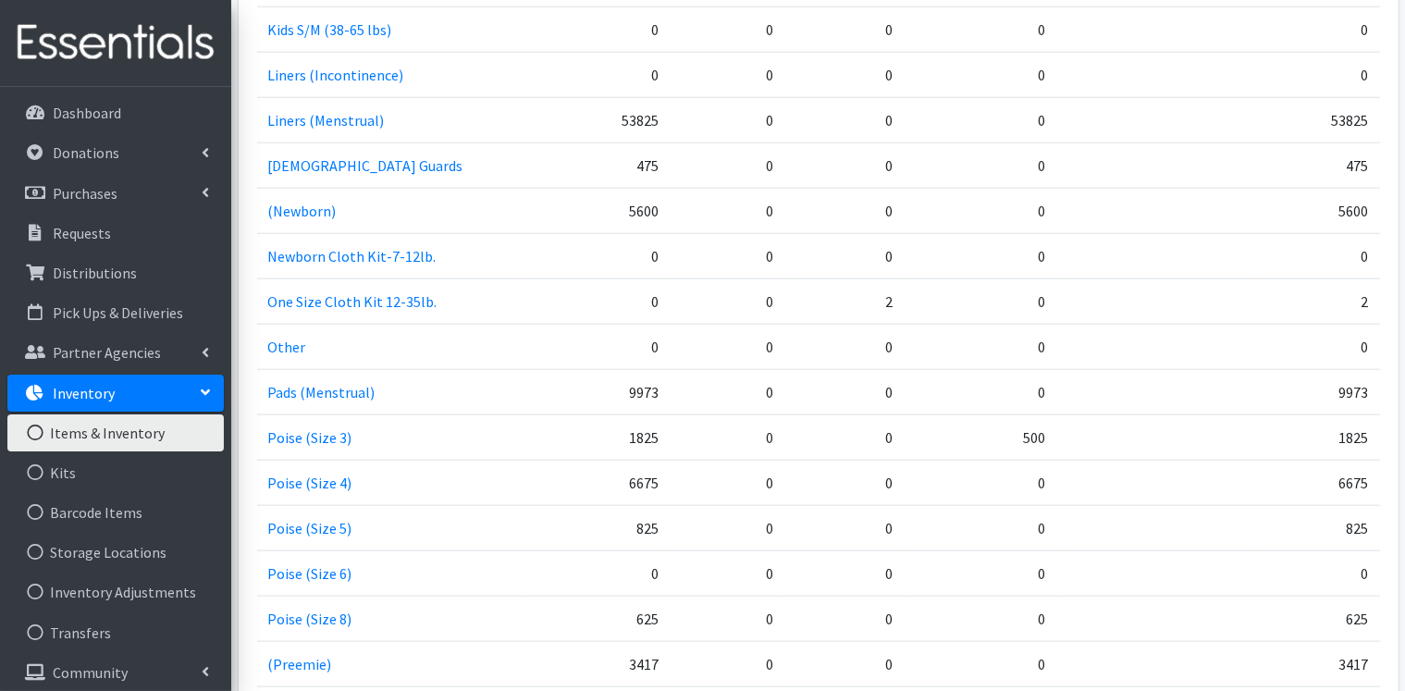
scroll to position [2035, 0]
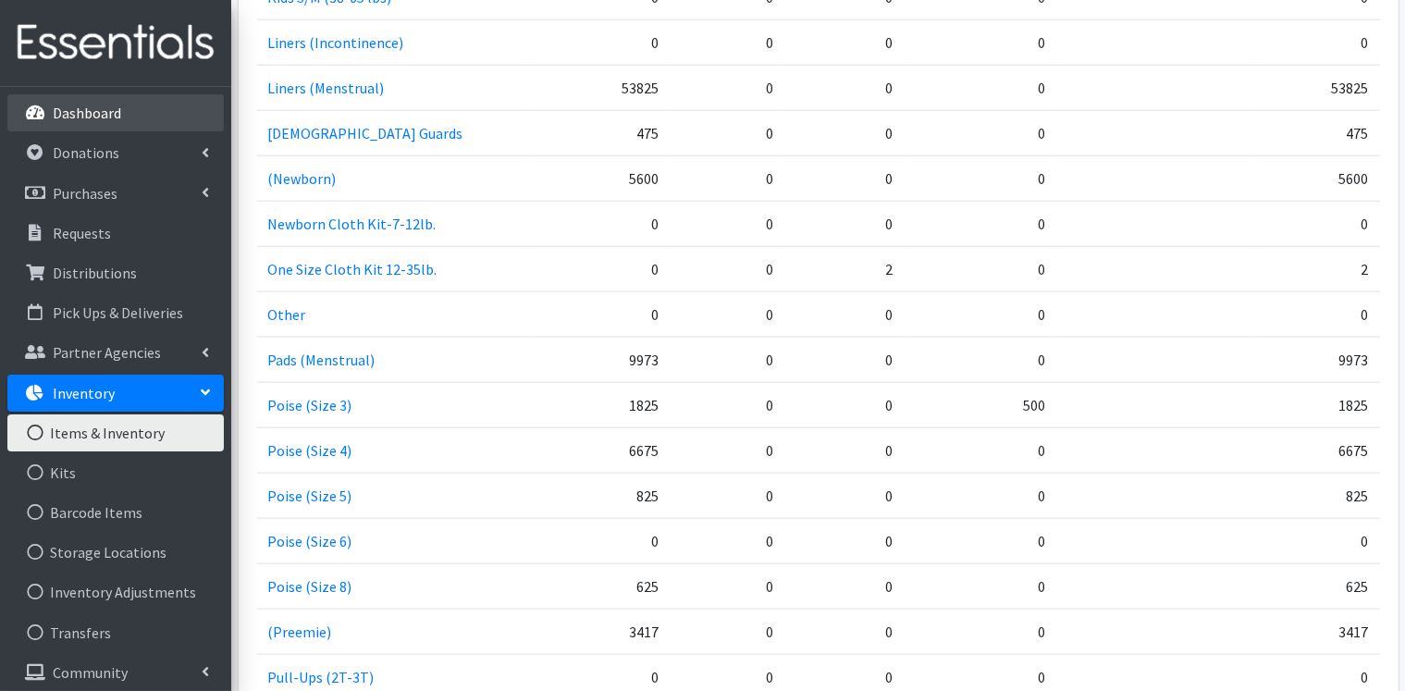
click at [89, 108] on p "Dashboard" at bounding box center [87, 113] width 68 height 18
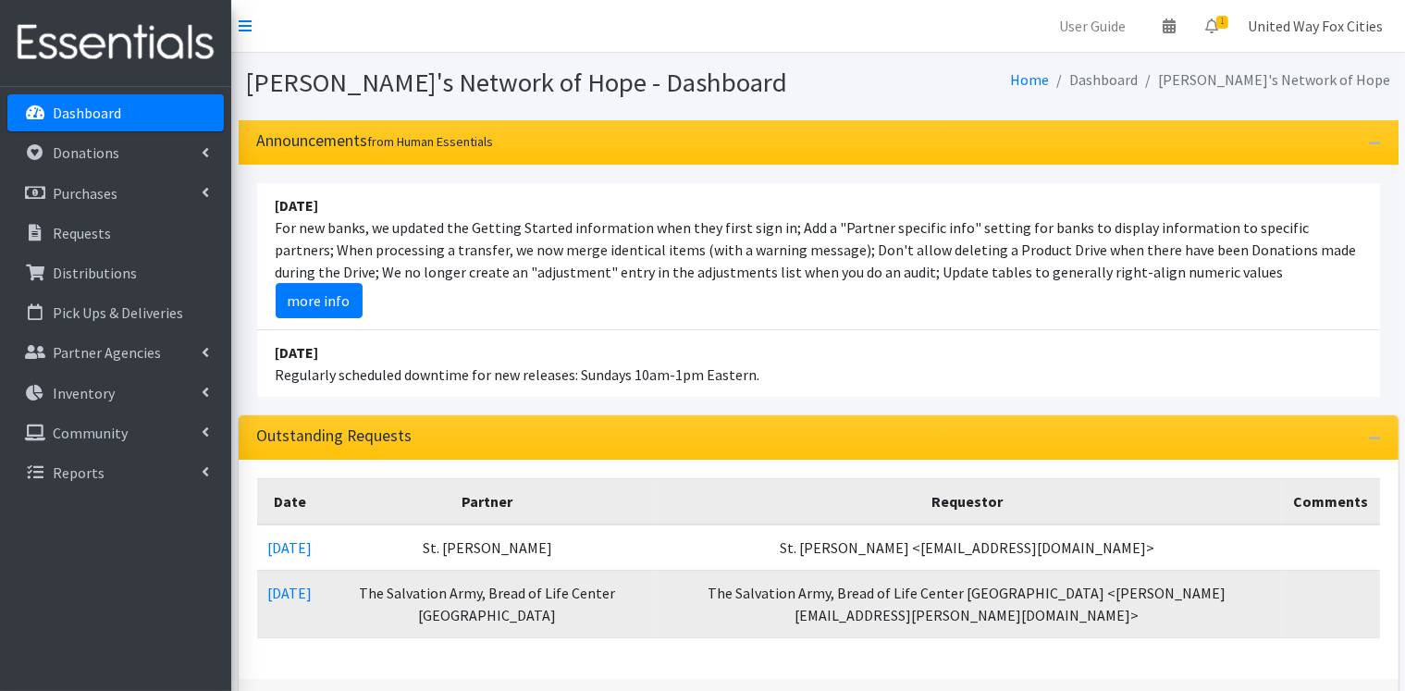
click at [1335, 24] on link "United Way Fox Cities" at bounding box center [1315, 25] width 165 height 37
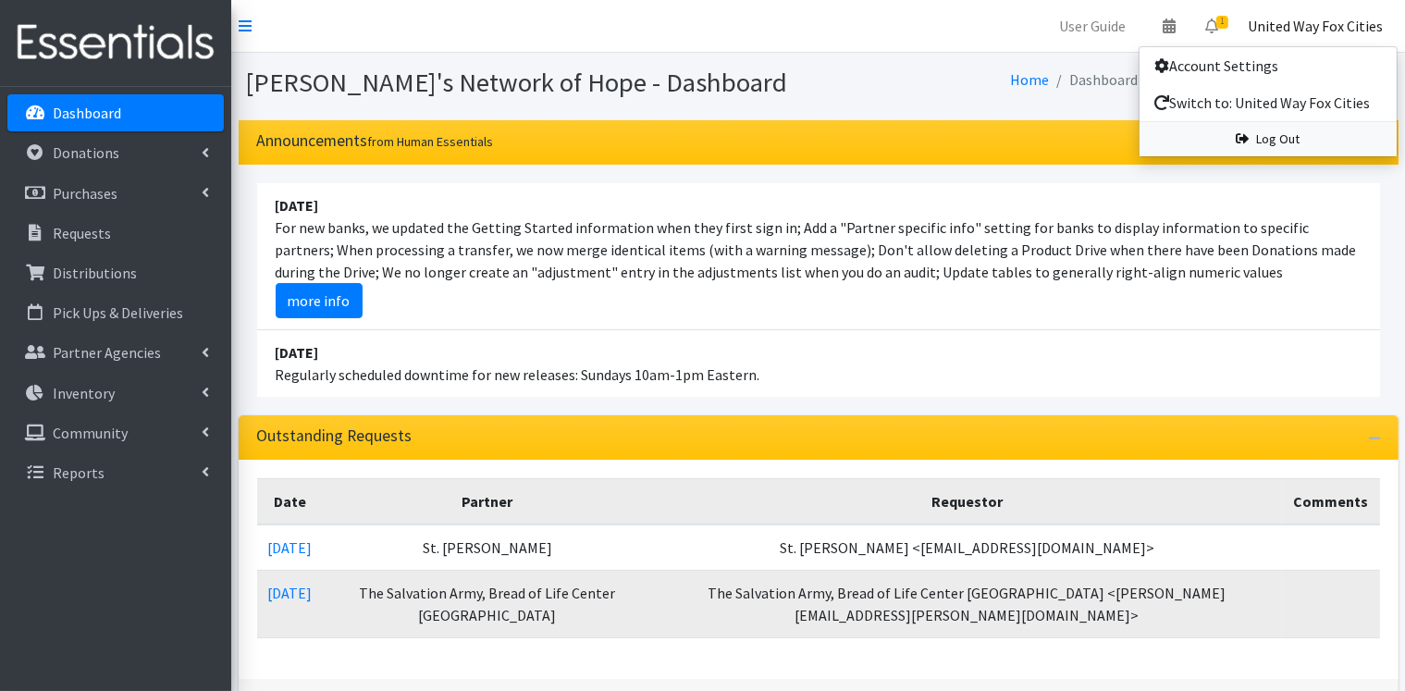
click at [1280, 143] on link "Log Out" at bounding box center [1268, 139] width 257 height 34
